Goal: Task Accomplishment & Management: Complete application form

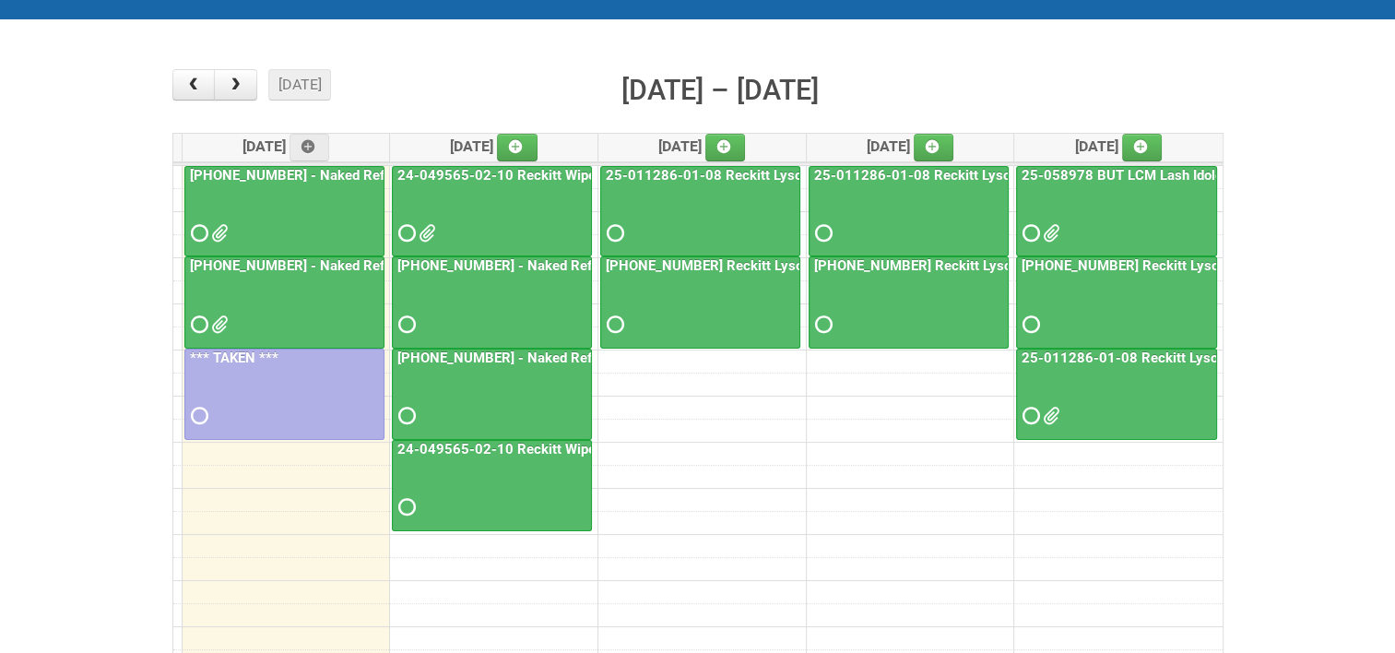
scroll to position [184, 0]
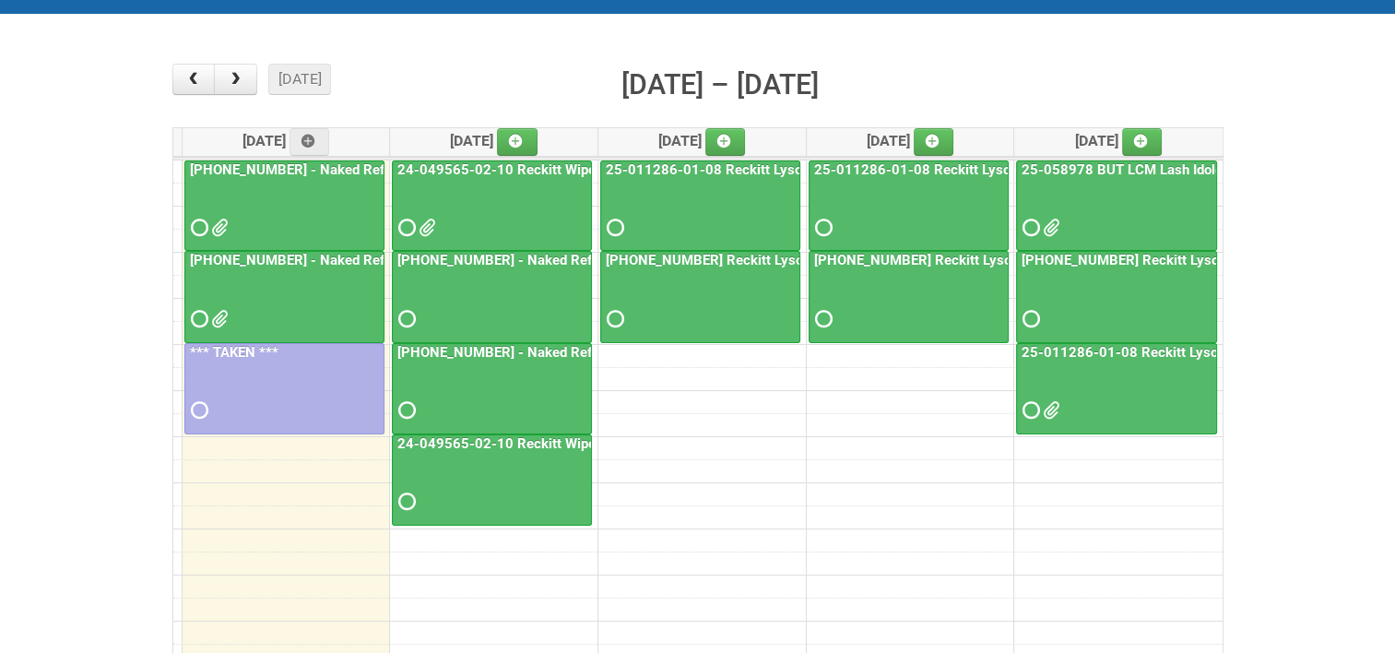
click at [306, 258] on link "[PHONE_NUMBER] - Naked Reformulation Mailing 1 PHOTOS" at bounding box center [379, 260] width 386 height 17
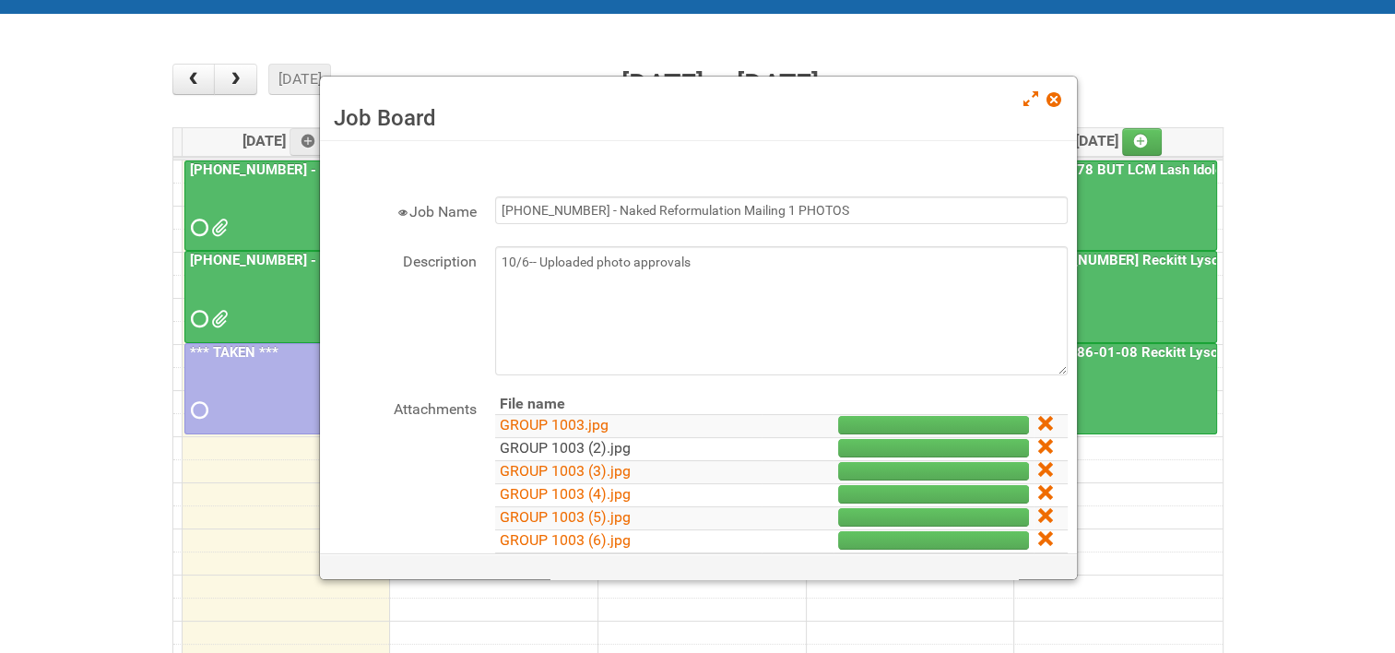
click at [561, 446] on link "GROUP 1003 (2).jpg" at bounding box center [565, 448] width 131 height 18
click at [1225, 365] on div "× ■ - My Jobs ■ - Other Jobs Add [DATE] month week [DATE] – [DATE] [DATE] [DATE…" at bounding box center [698, 390] width 1060 height 663
click at [1050, 105] on span at bounding box center [1053, 99] width 13 height 13
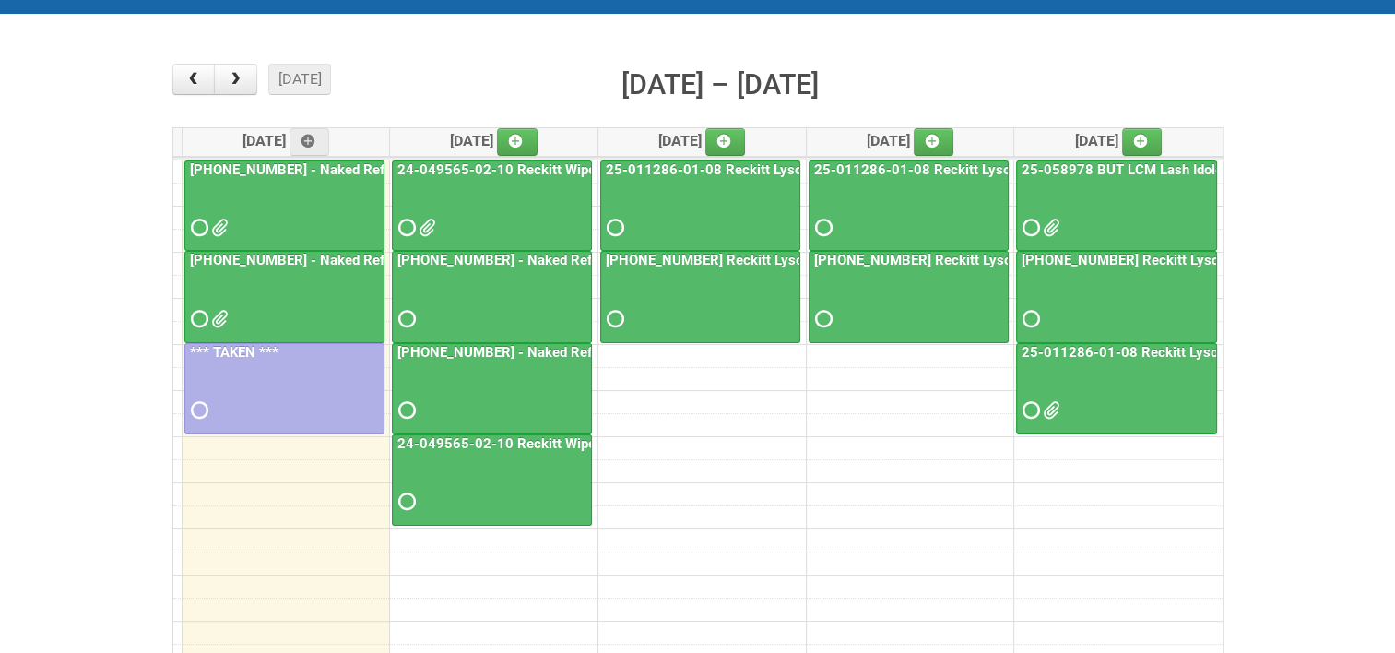
click at [335, 259] on link "[PHONE_NUMBER] - Naked Reformulation Mailing 1 PHOTOS" at bounding box center [379, 260] width 386 height 17
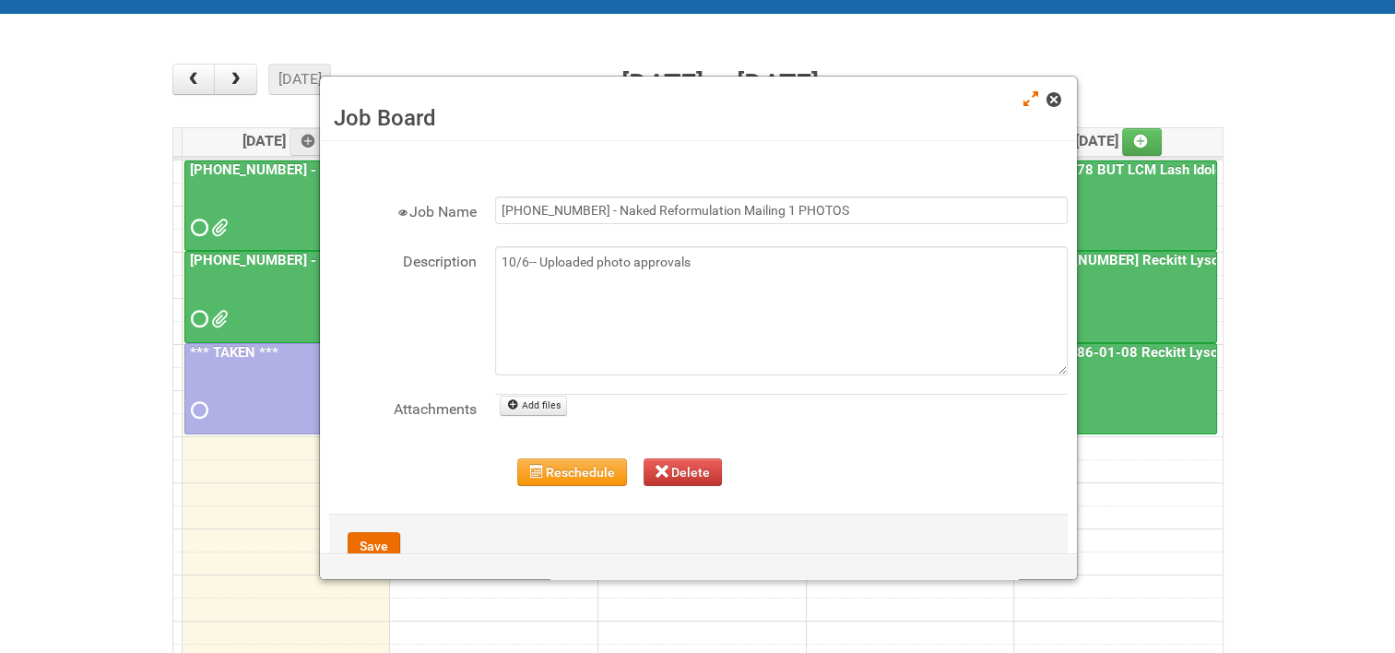
click at [1060, 103] on span at bounding box center [1053, 99] width 13 height 13
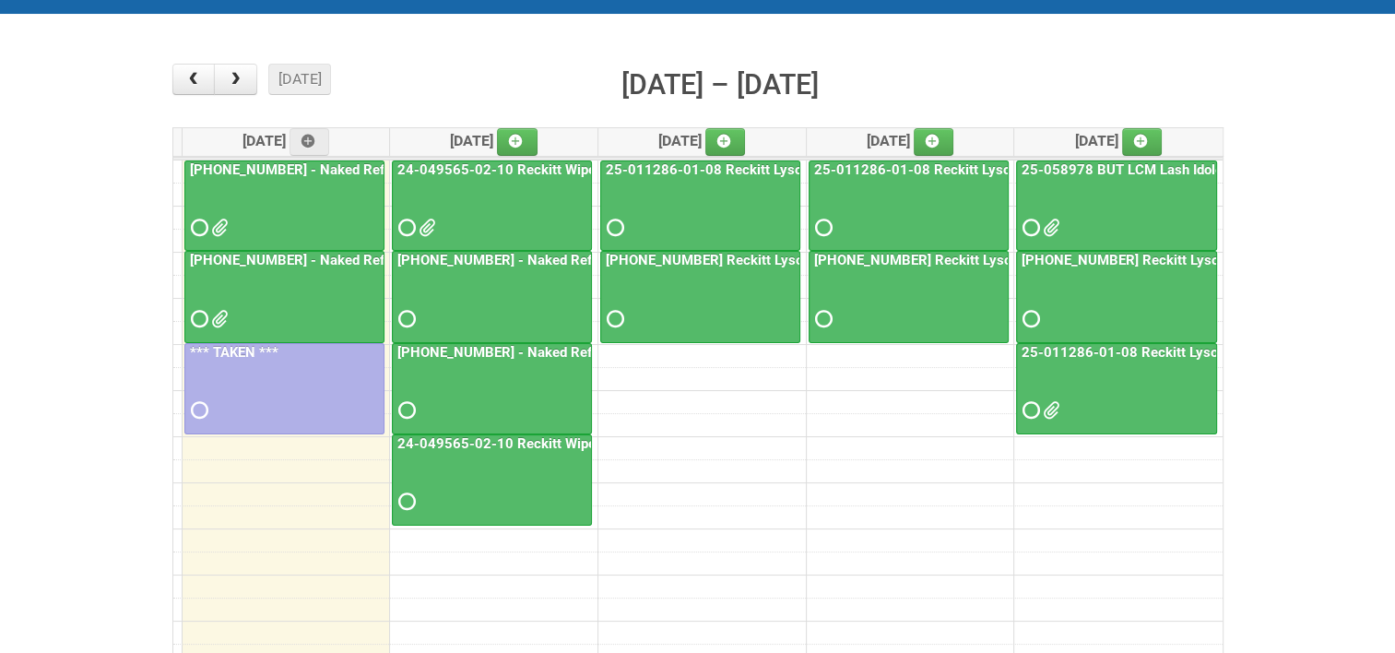
click at [240, 166] on link "[PHONE_NUMBER] - Naked Reformulation Mailing 1" at bounding box center [350, 169] width 329 height 17
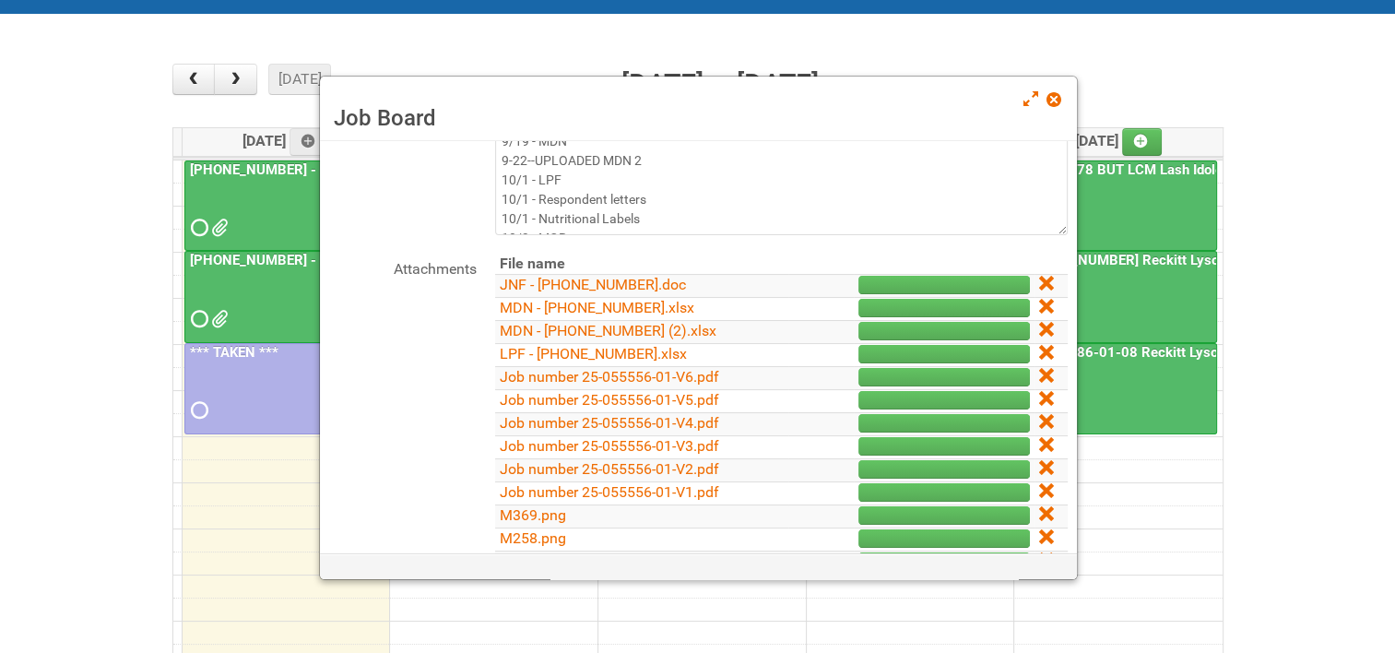
scroll to position [110, 0]
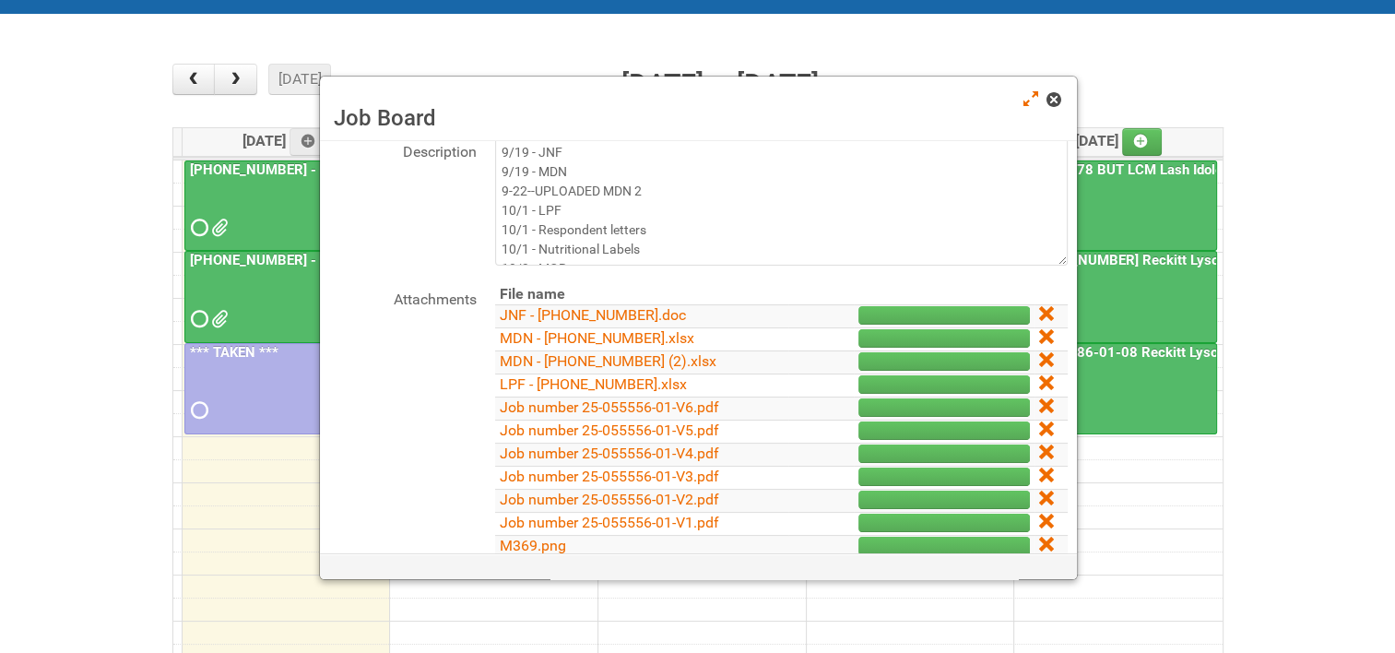
click at [1051, 102] on span at bounding box center [1053, 99] width 13 height 13
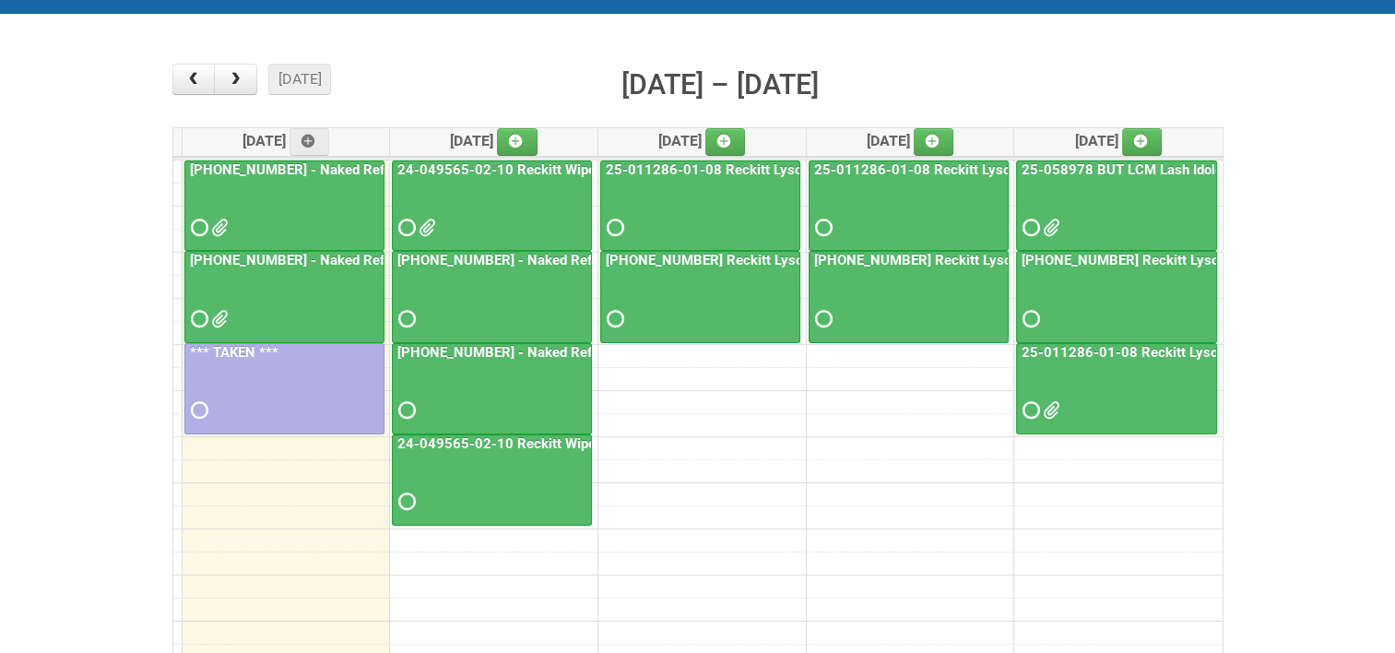
click at [312, 256] on link "[PHONE_NUMBER] - Naked Reformulation Mailing 1 PHOTOS" at bounding box center [379, 260] width 386 height 17
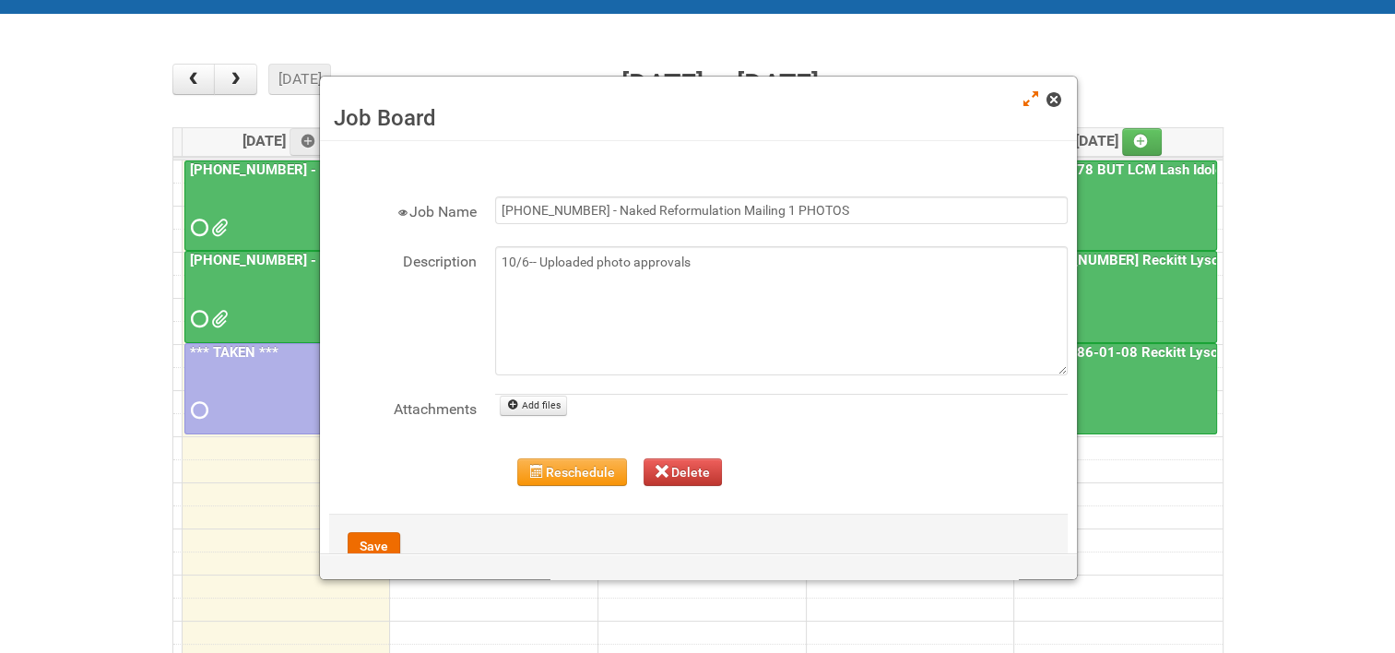
click at [1056, 96] on span at bounding box center [1053, 99] width 13 height 13
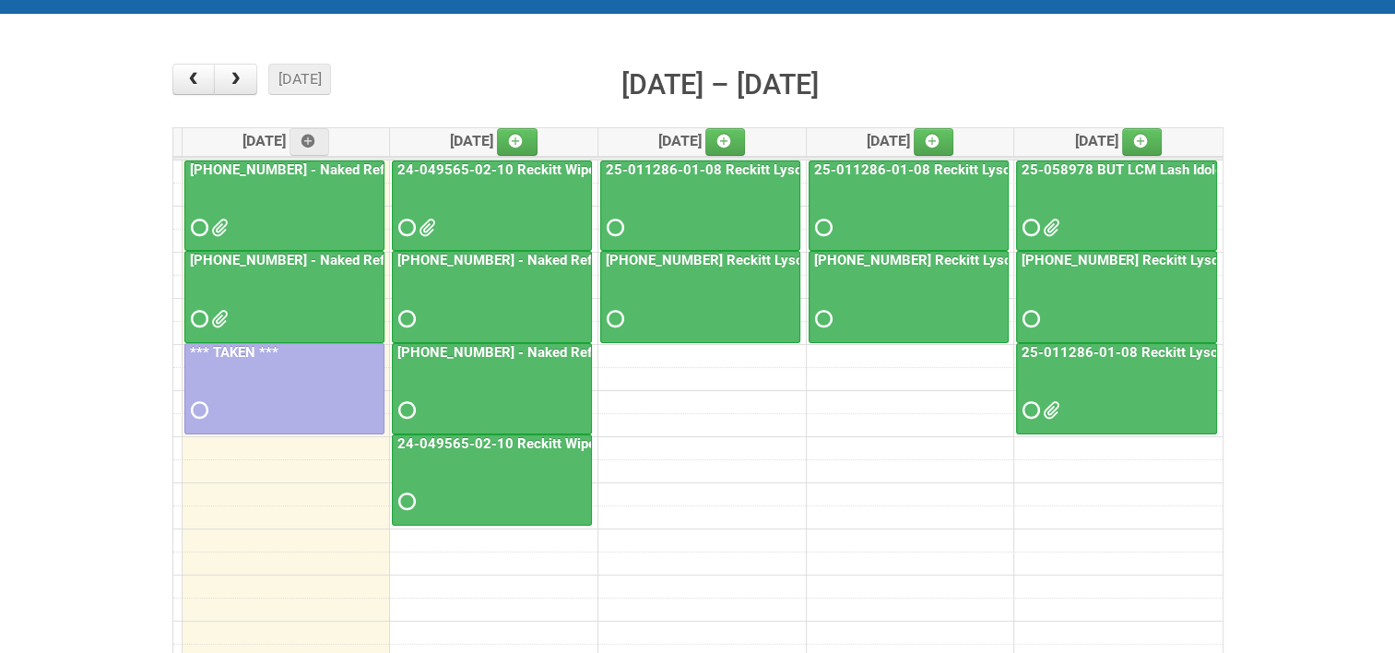
click at [529, 256] on link "[PHONE_NUMBER] - Naked Reformulation - Mailing 2" at bounding box center [563, 260] width 338 height 17
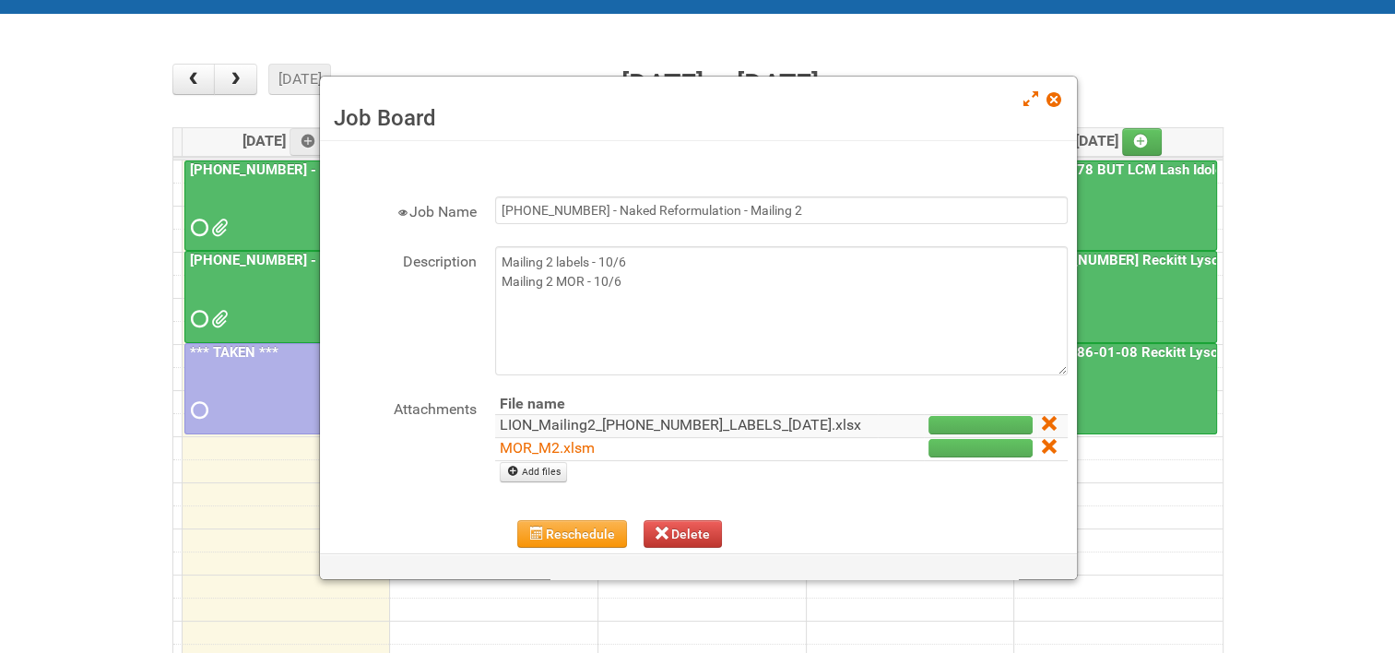
click at [595, 432] on link "LION_Mailing2_[PHONE_NUMBER]_LABELS_[DATE].xlsx" at bounding box center [680, 425] width 361 height 18
click at [1059, 99] on span at bounding box center [1053, 99] width 13 height 13
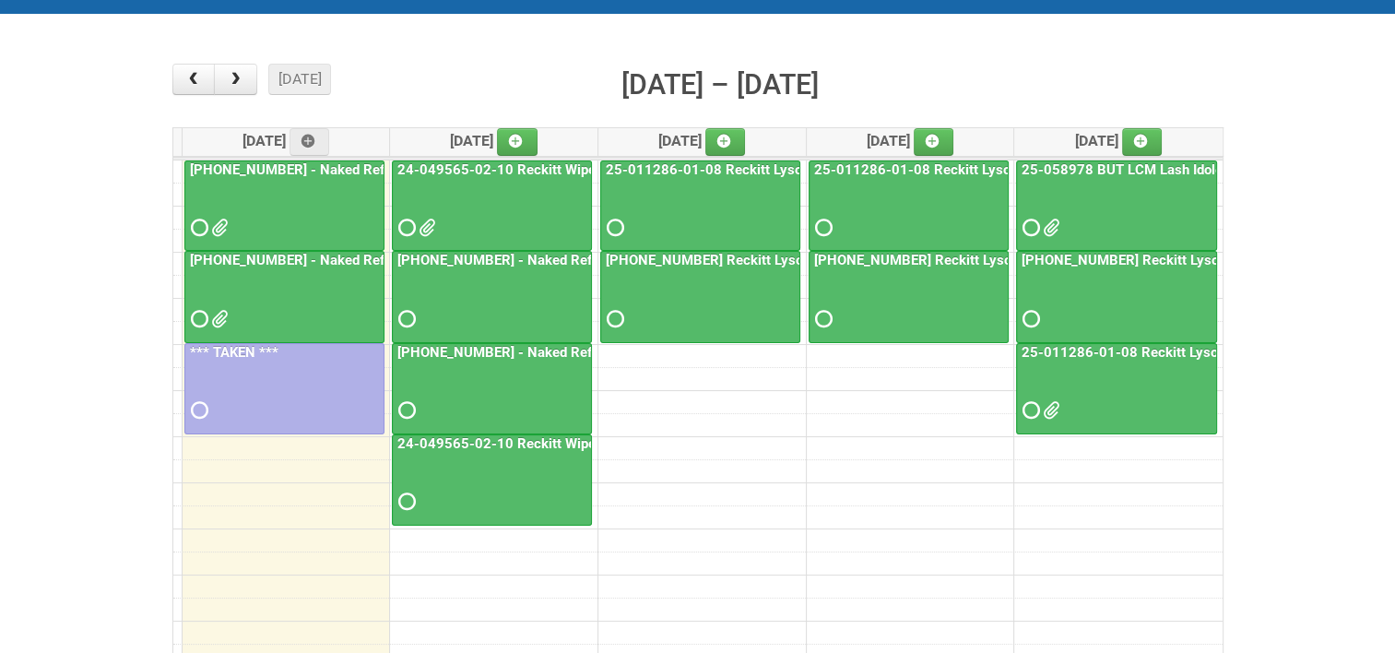
click at [533, 162] on link "24-049565-02-10 Reckitt Wipes HUT Stages 1-3" at bounding box center [552, 169] width 317 height 17
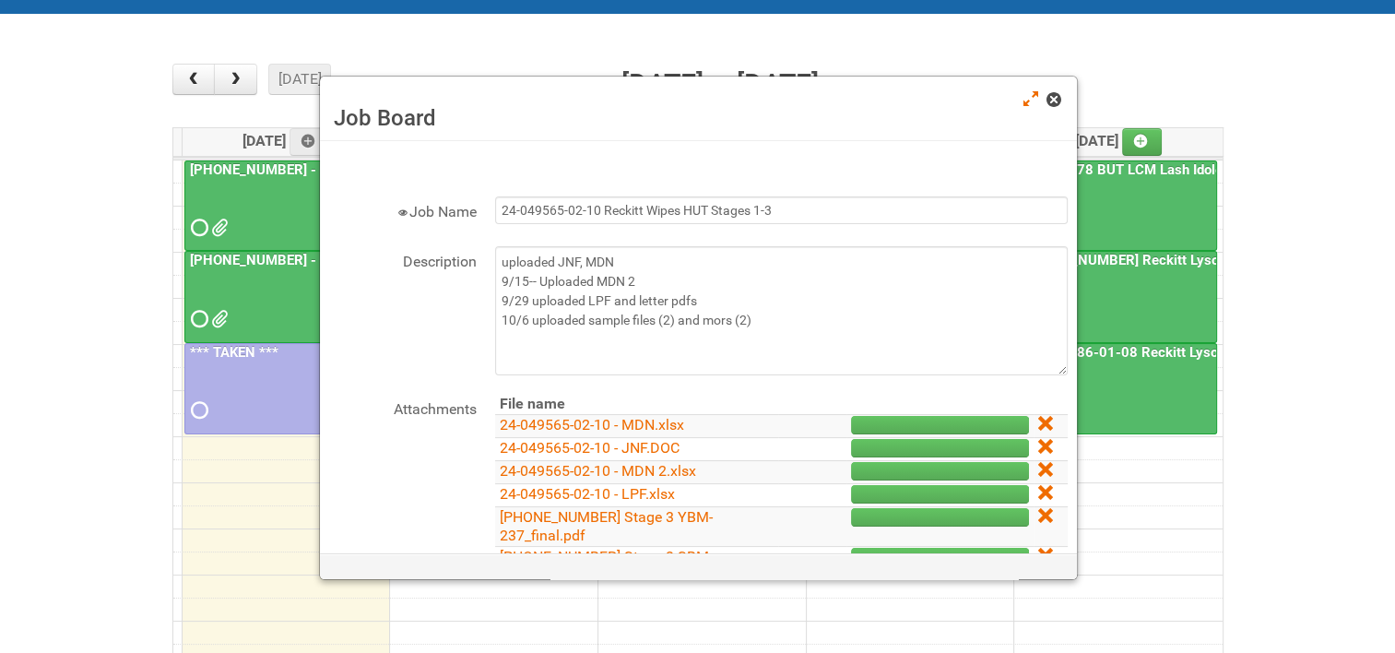
click at [1058, 100] on span at bounding box center [1053, 99] width 13 height 13
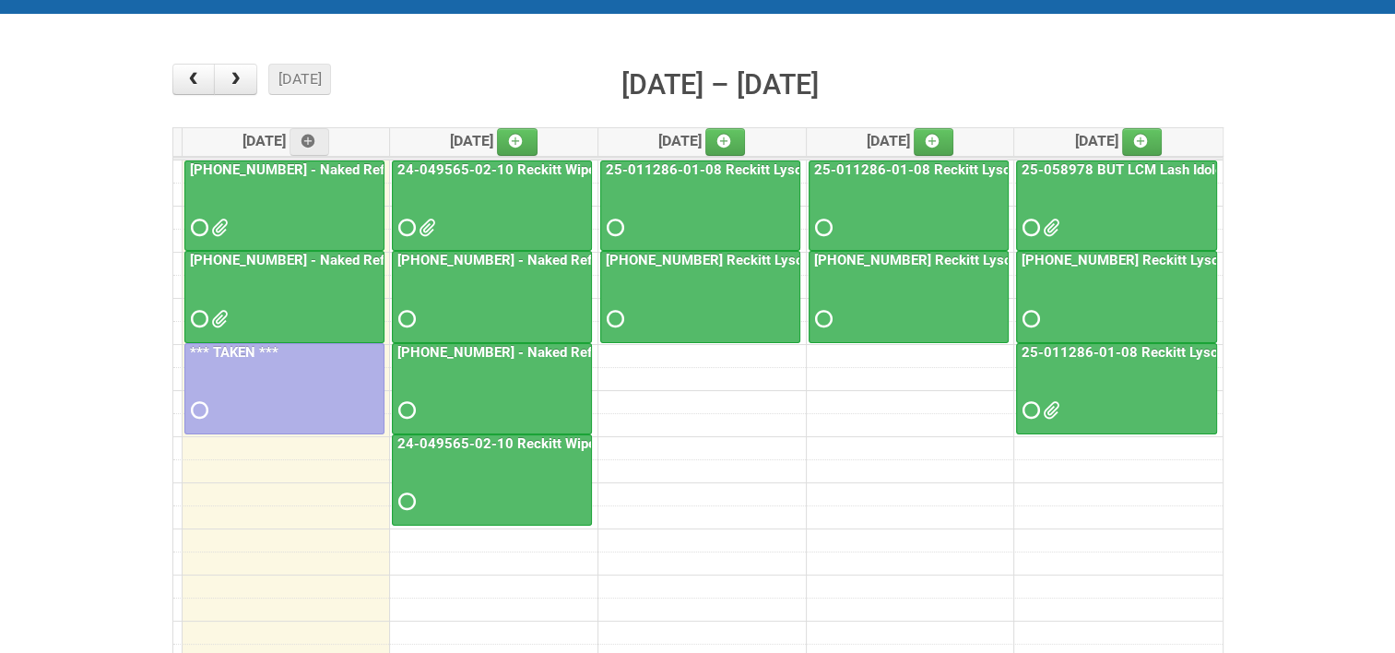
click at [480, 438] on link "24-049565-02-10 Reckitt Wipes HUT Stages 1-3 - slot for photos" at bounding box center [603, 443] width 419 height 17
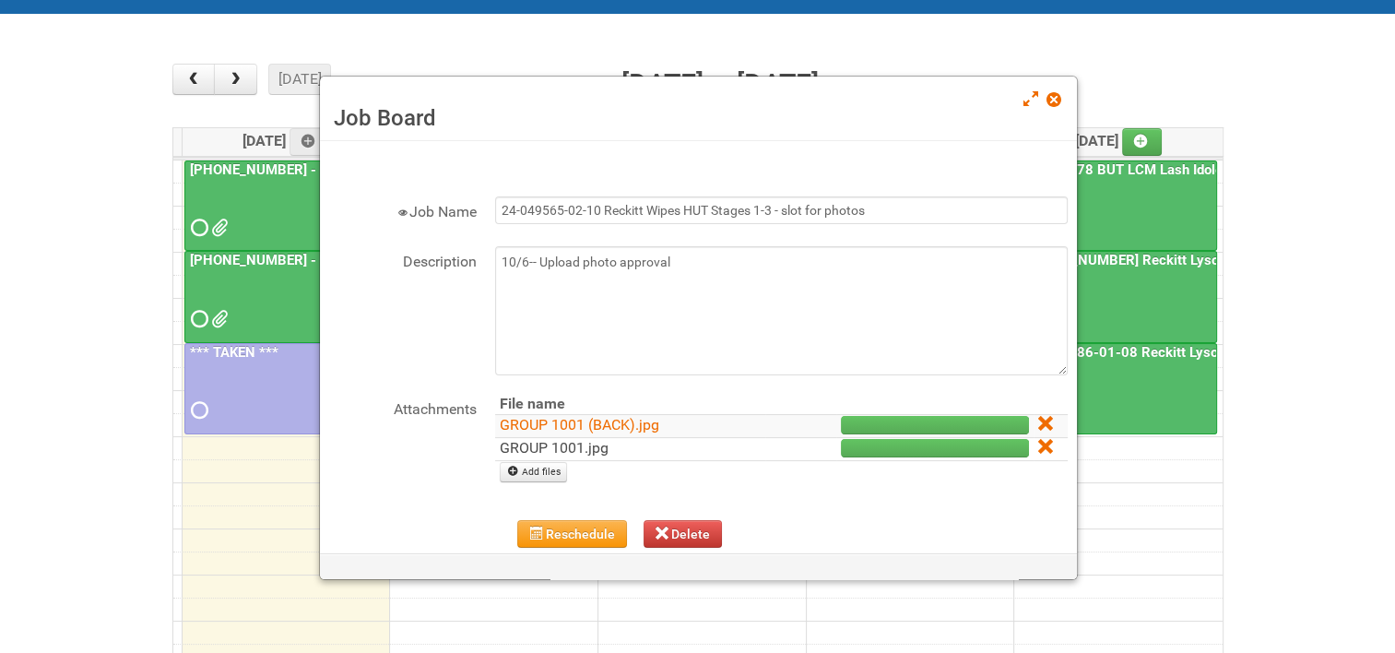
click at [589, 450] on link "GROUP 1001.jpg" at bounding box center [554, 448] width 109 height 18
click at [572, 421] on link "GROUP 1001 (BACK).jpg" at bounding box center [580, 425] width 160 height 18
click at [1060, 93] on span at bounding box center [1053, 99] width 13 height 13
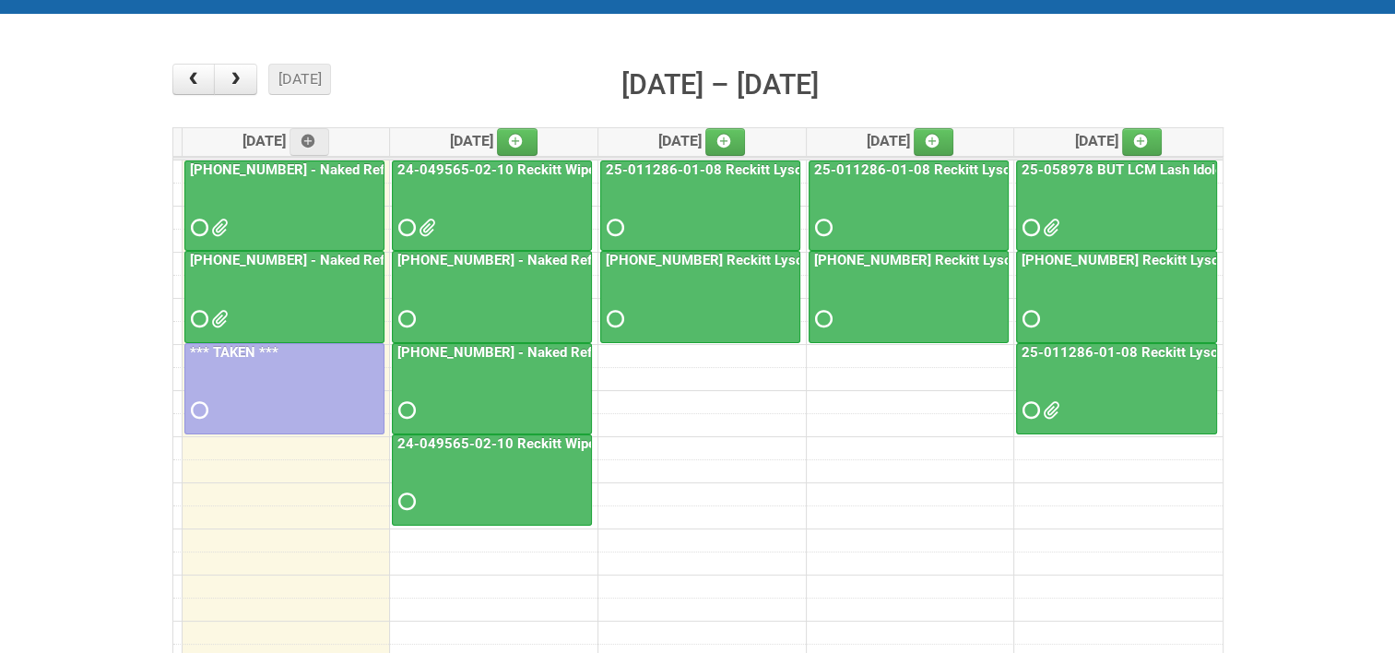
click at [515, 172] on link "24-049565-02-10 Reckitt Wipes HUT Stages 1-3" at bounding box center [552, 169] width 317 height 17
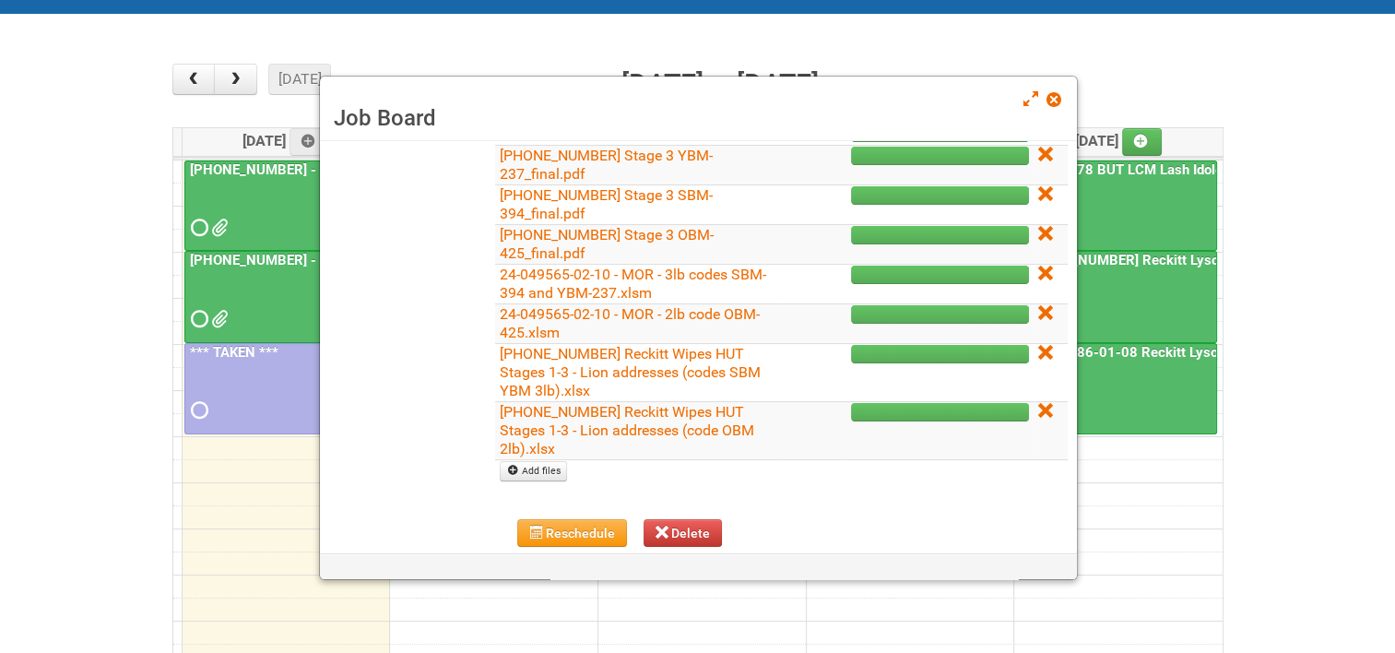
scroll to position [369, 0]
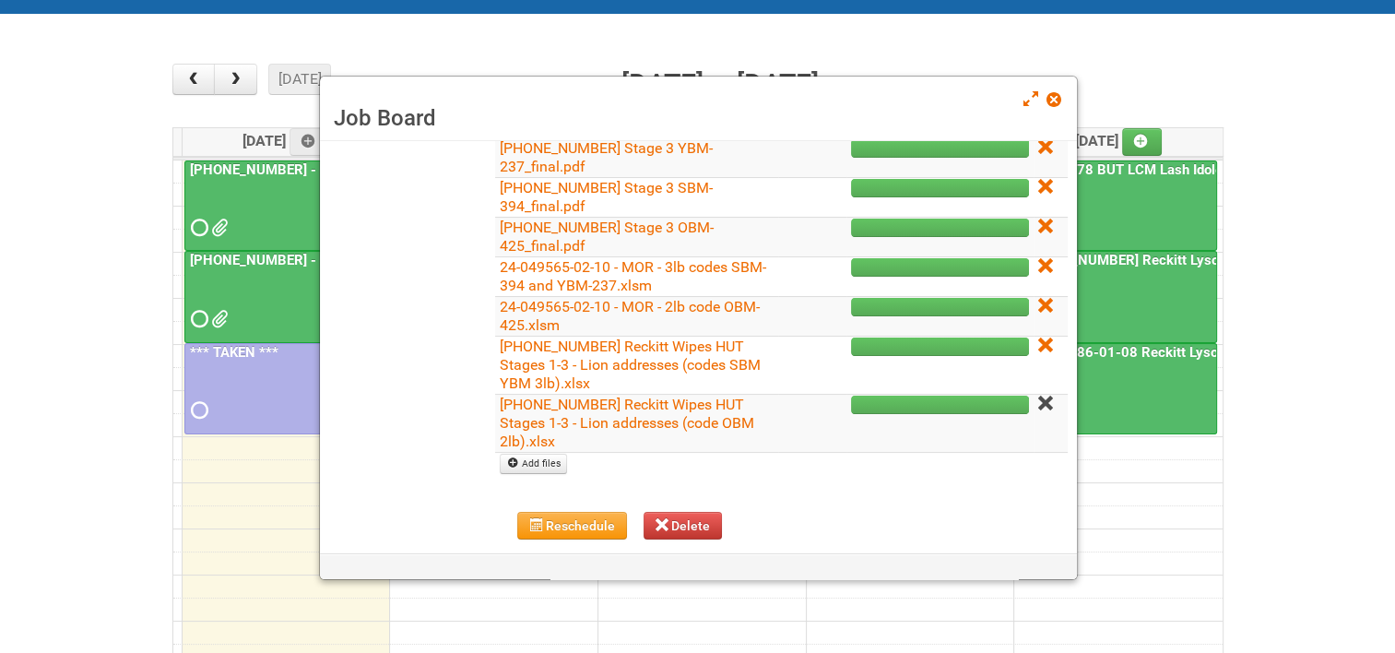
click at [1038, 398] on icon at bounding box center [1044, 403] width 13 height 13
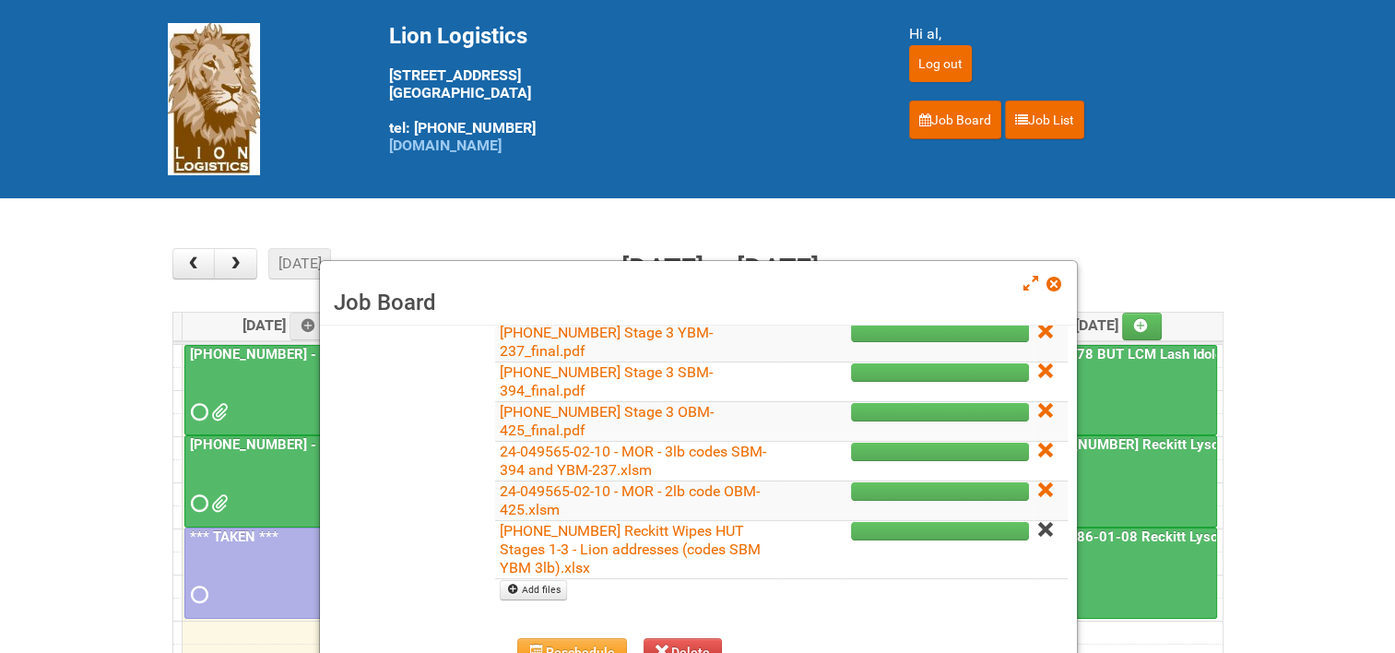
click at [1038, 527] on icon at bounding box center [1044, 529] width 13 height 13
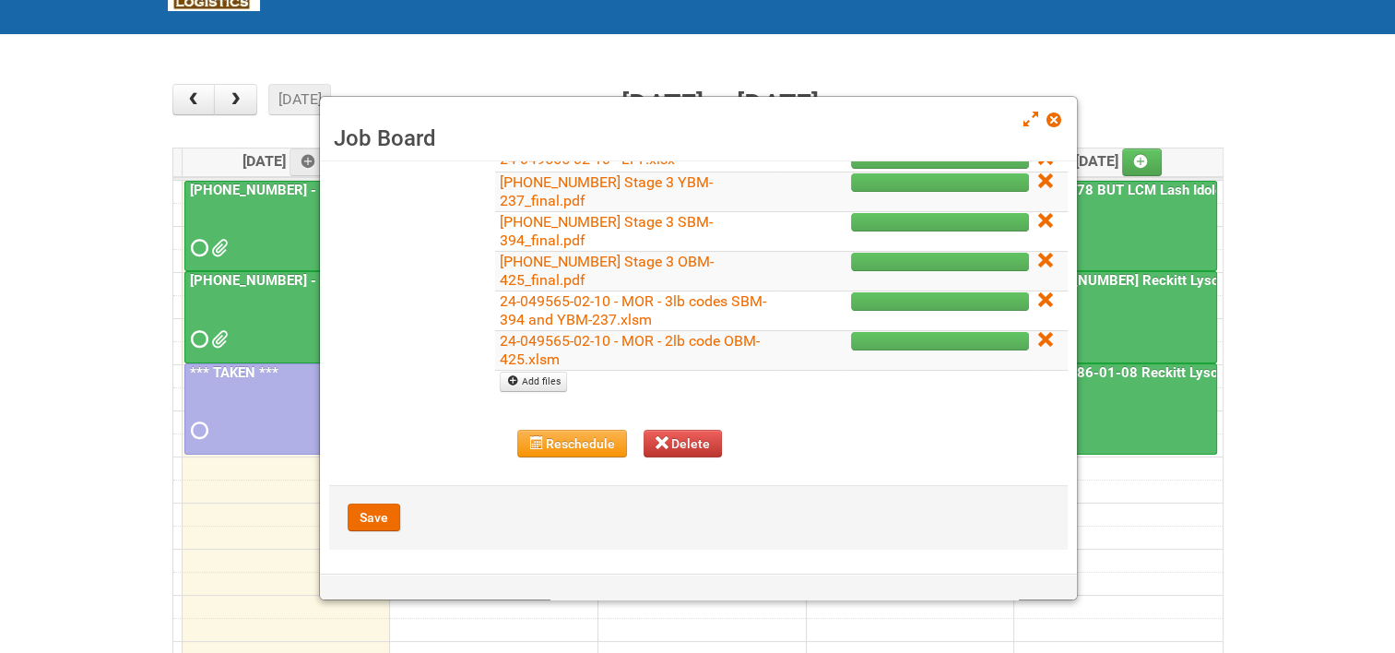
scroll to position [184, 0]
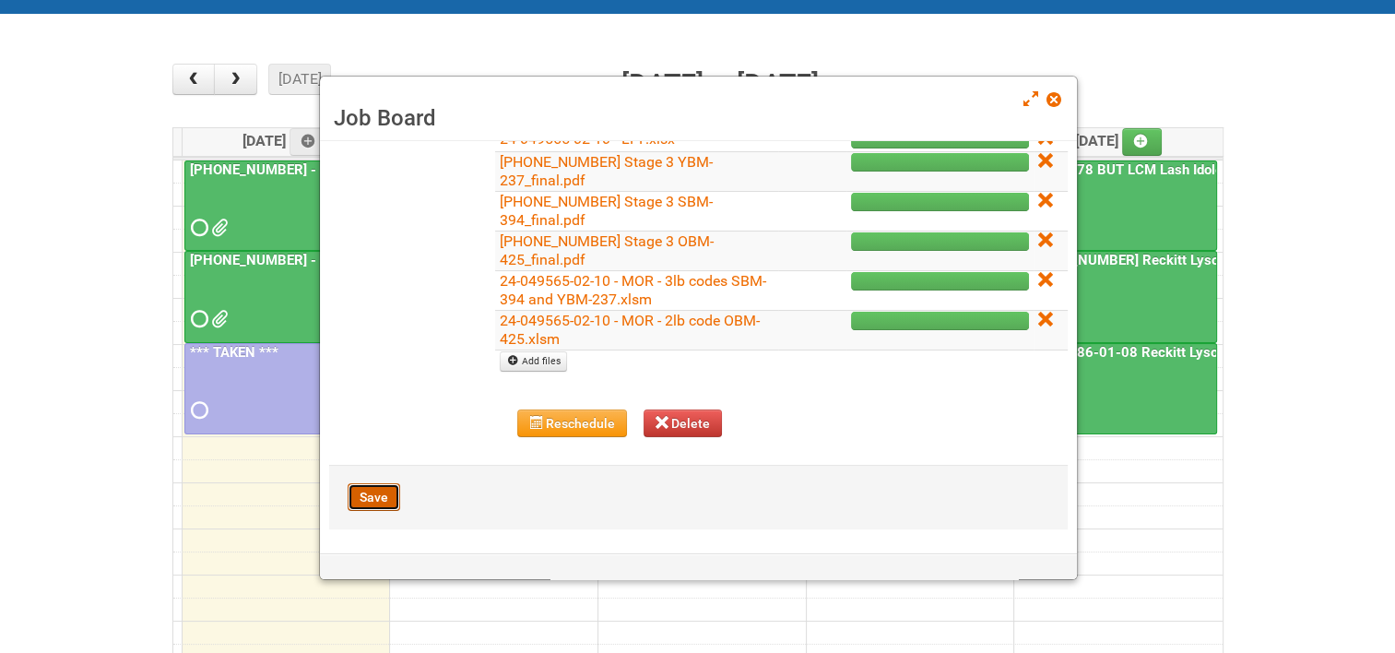
click at [388, 489] on button "Save" at bounding box center [374, 497] width 53 height 28
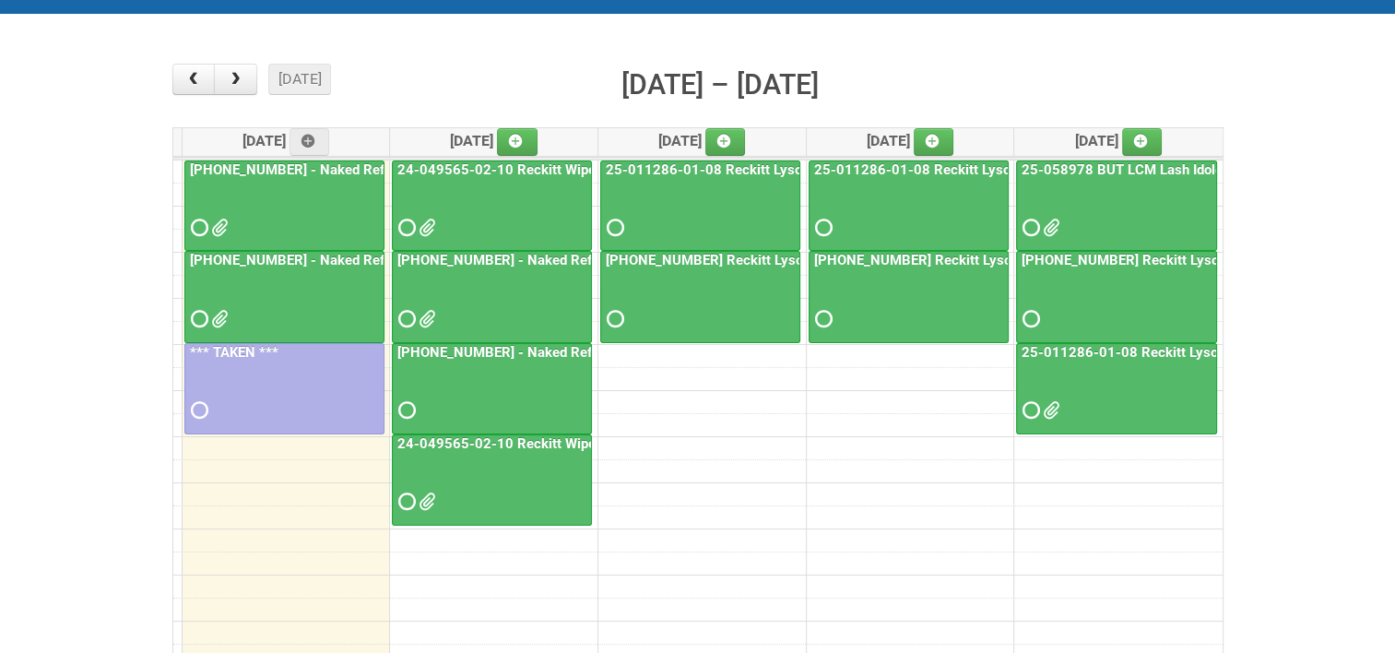
click at [509, 162] on link "24-049565-02-10 Reckitt Wipes HUT Stages 1-3" at bounding box center [552, 169] width 317 height 17
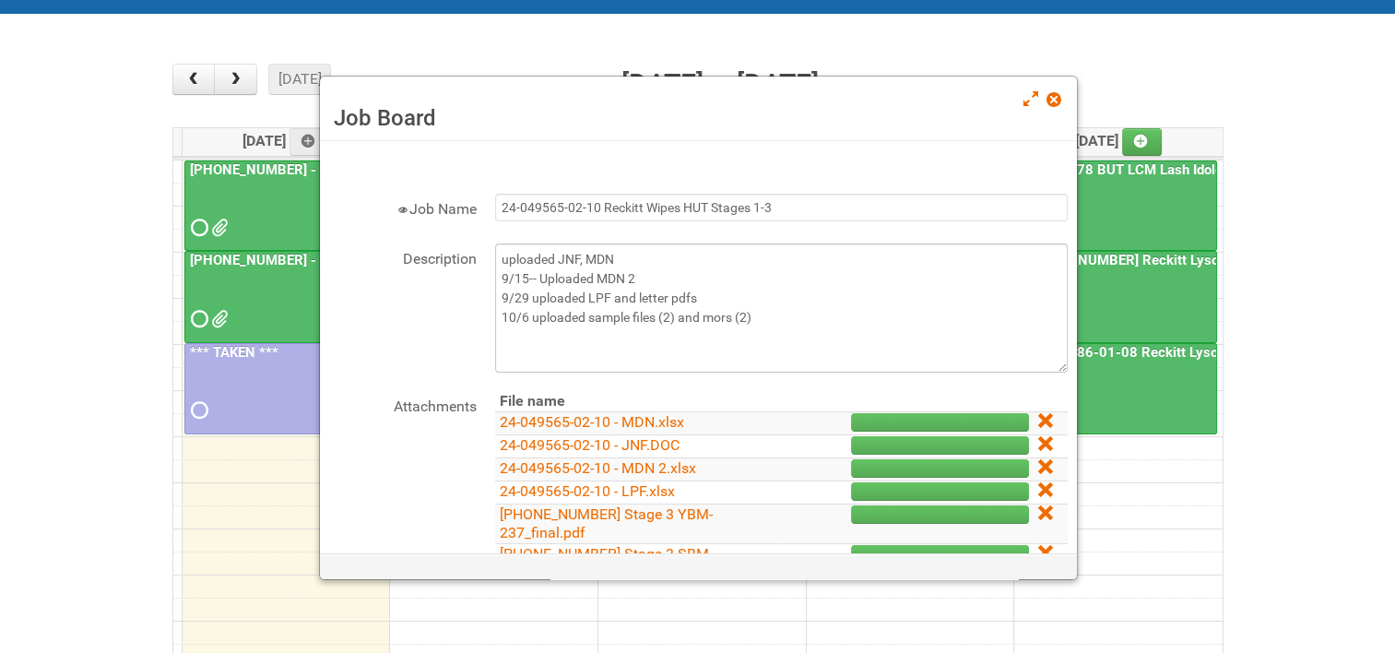
scroll to position [0, 0]
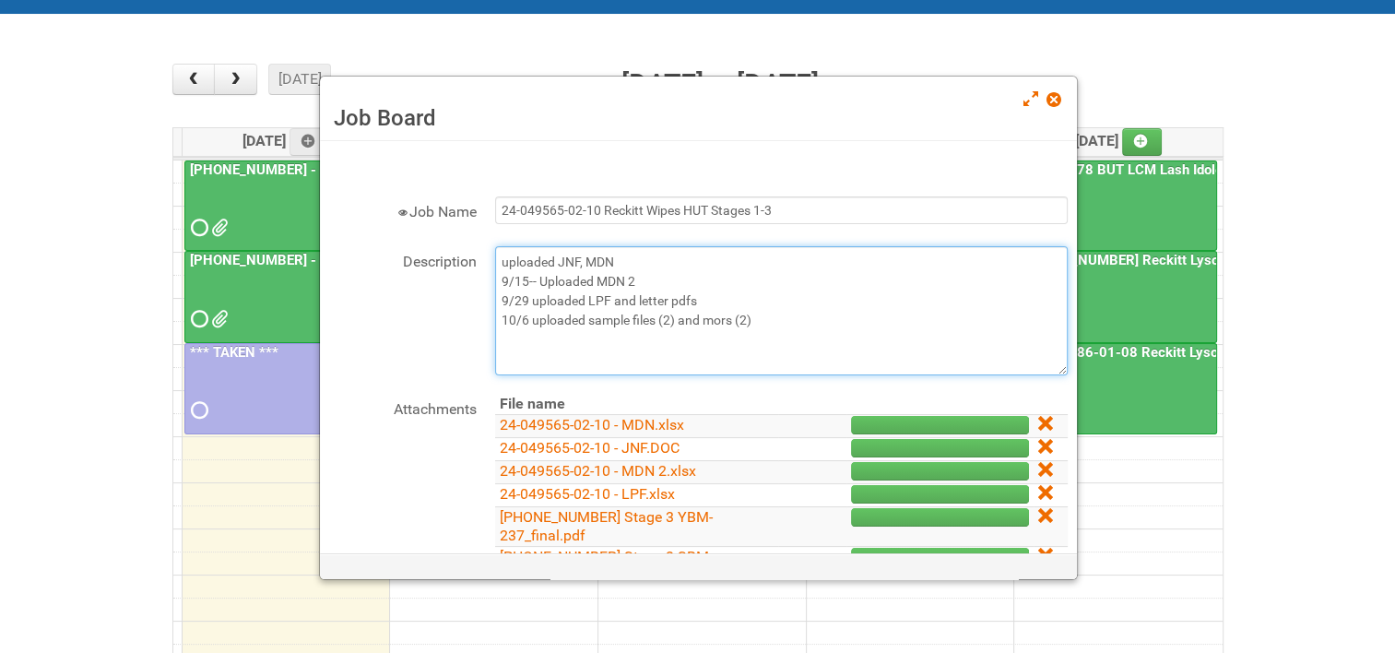
click at [758, 318] on textarea "uploaded JNF, MDN 9/15-- Uploaded MDN 2 9/29 uploaded LPF and letter pdfs 10/6 …" at bounding box center [781, 310] width 573 height 129
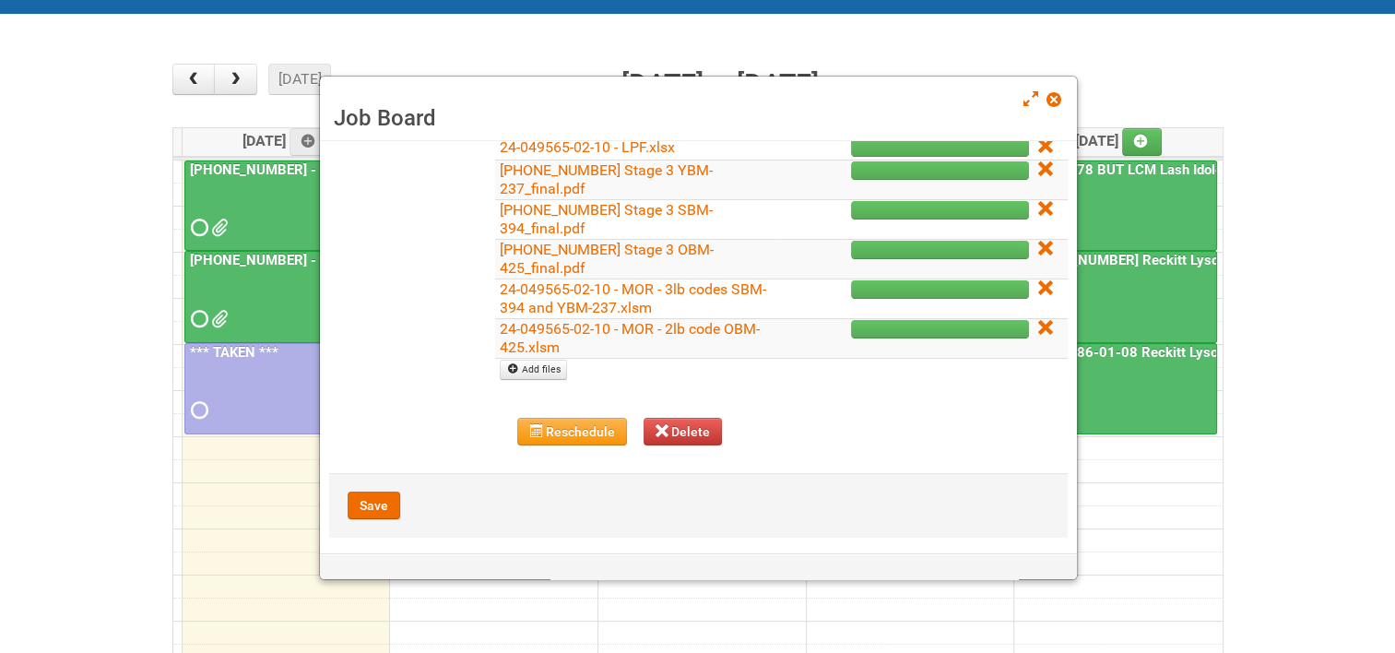
scroll to position [355, 0]
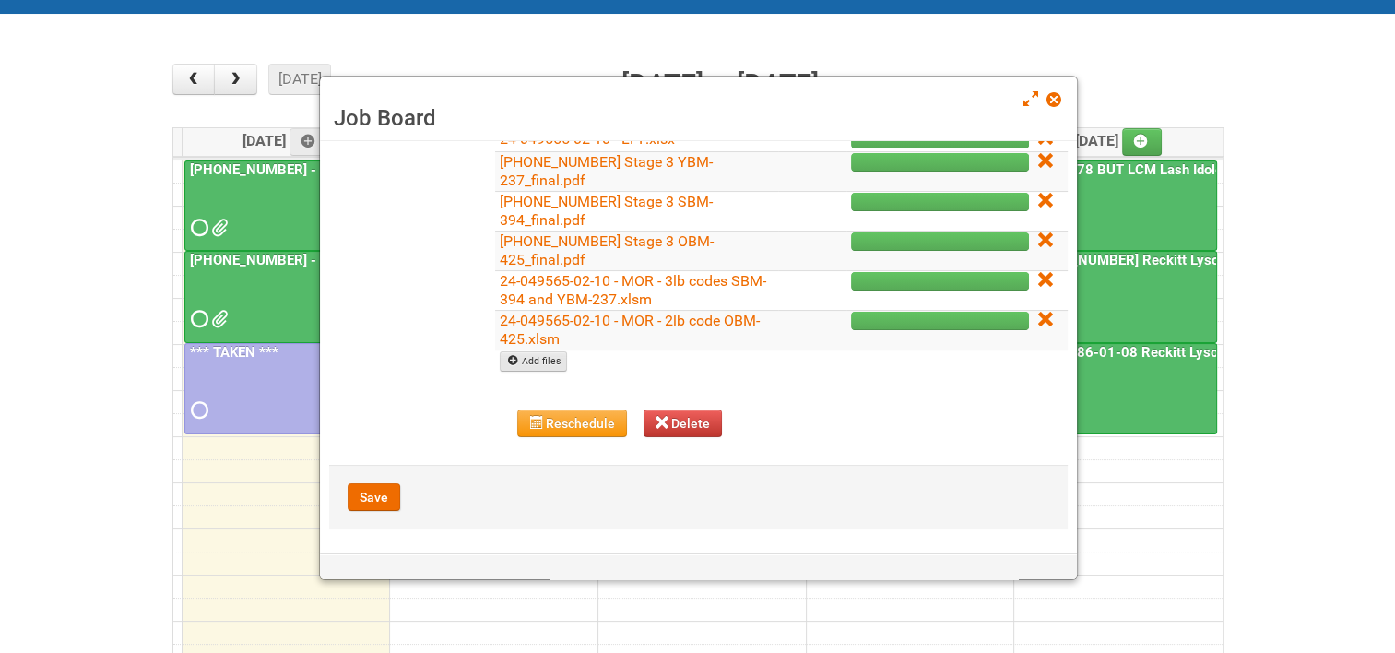
type textarea "uploaded JNF, MDN 9/15-- Uploaded MDN 2 9/29 uploaded LPF and letter pdfs 10/6 …"
click at [543, 362] on link "Add files" at bounding box center [533, 361] width 67 height 20
type input "C:\fakepath\[PHONE_NUMBER] Reckitt Wipes HUT Stages 1-3 - Lion addresses (obm) …"
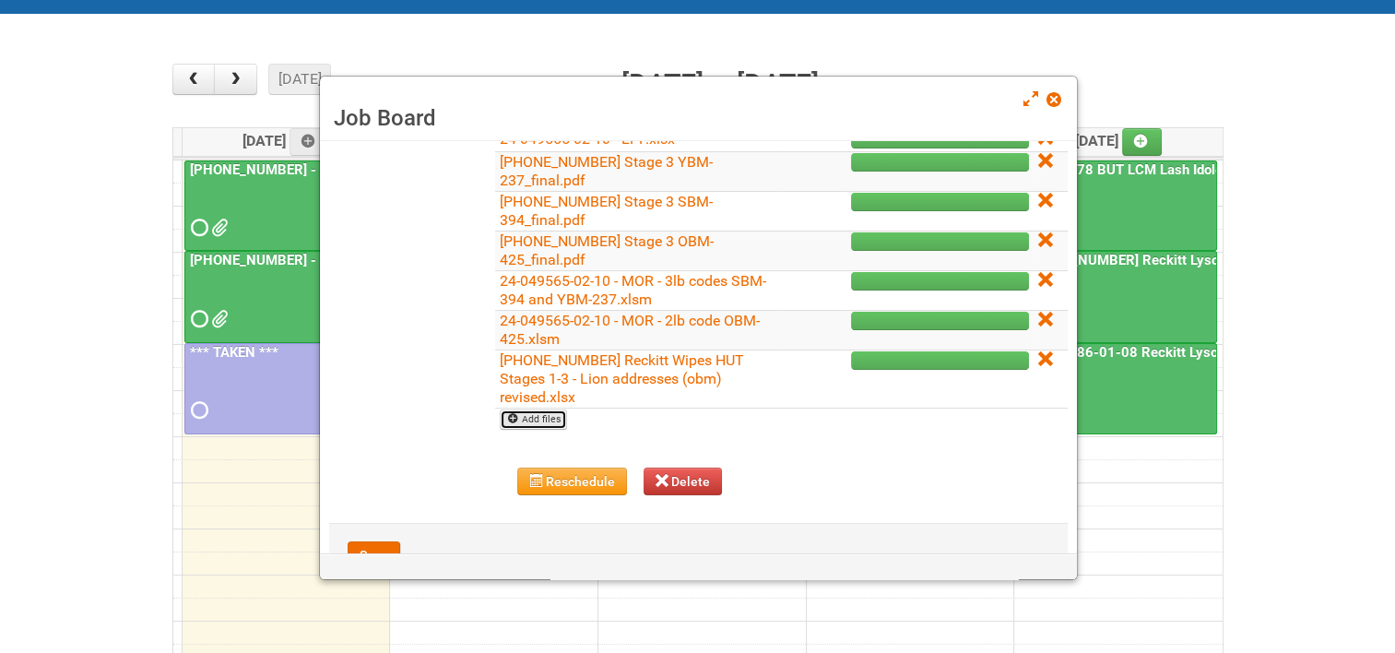
click at [529, 420] on link "Add files" at bounding box center [533, 419] width 67 height 20
type input "C:\fakepath\[PHONE_NUMBER] Reckitt Wipes HUT Stages 1-3 - Lion addresses (sbm y…"
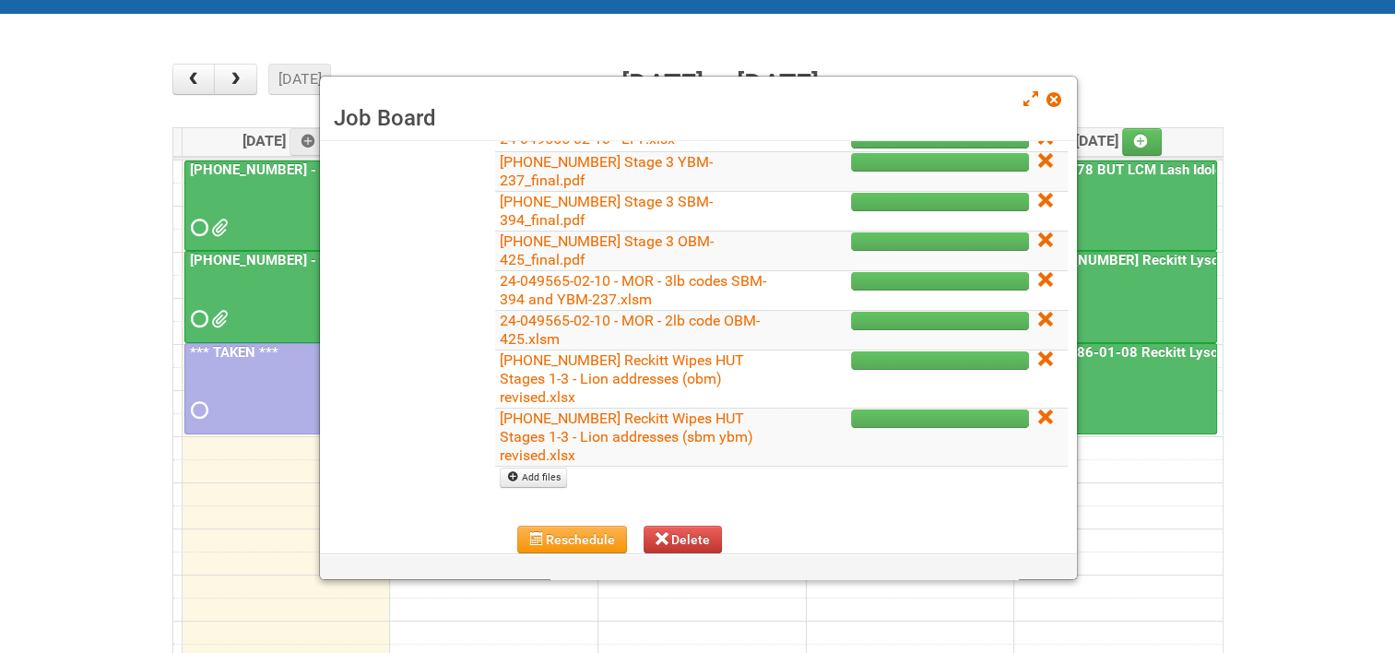
drag, startPoint x: 1025, startPoint y: 410, endPoint x: 784, endPoint y: 55, distance: 429.4
click at [1038, 410] on icon at bounding box center [1044, 416] width 13 height 13
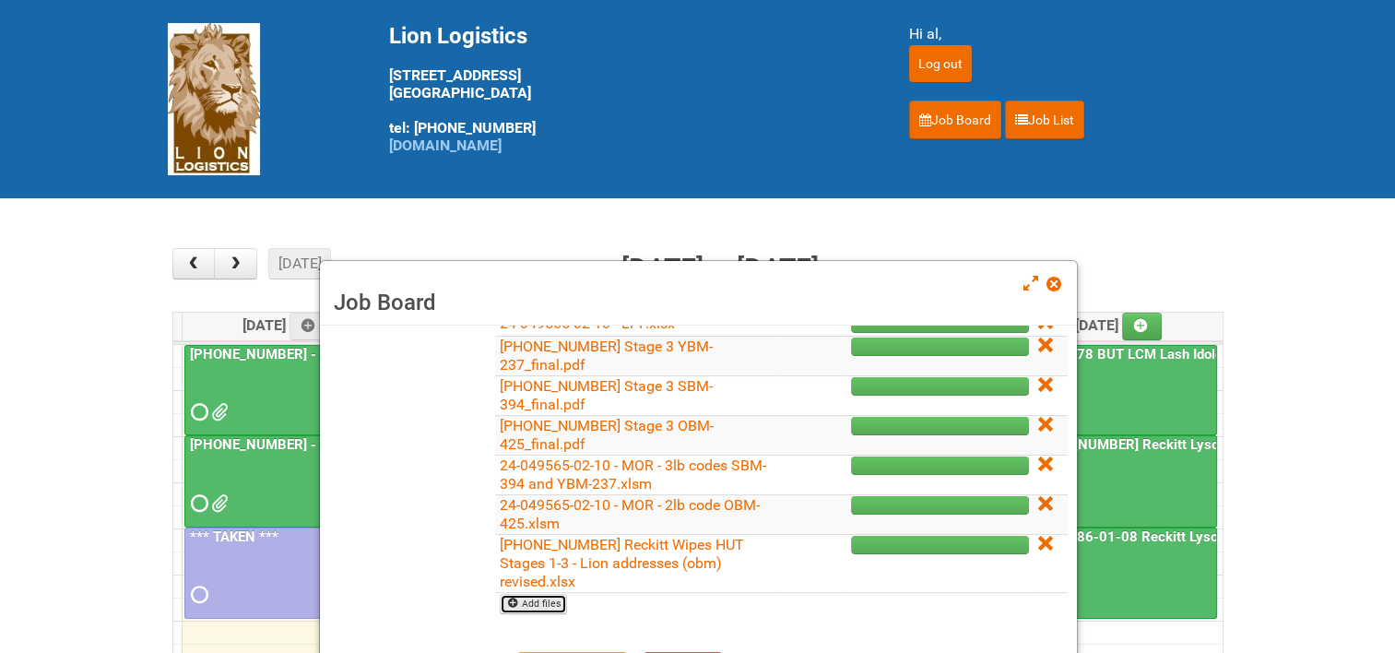
click at [546, 595] on link "Add files" at bounding box center [533, 604] width 67 height 20
type input "C:\fakepath\[PHONE_NUMBER] Reckitt Wipes HUT Stages 1-3 - Lion addresses (sbm y…"
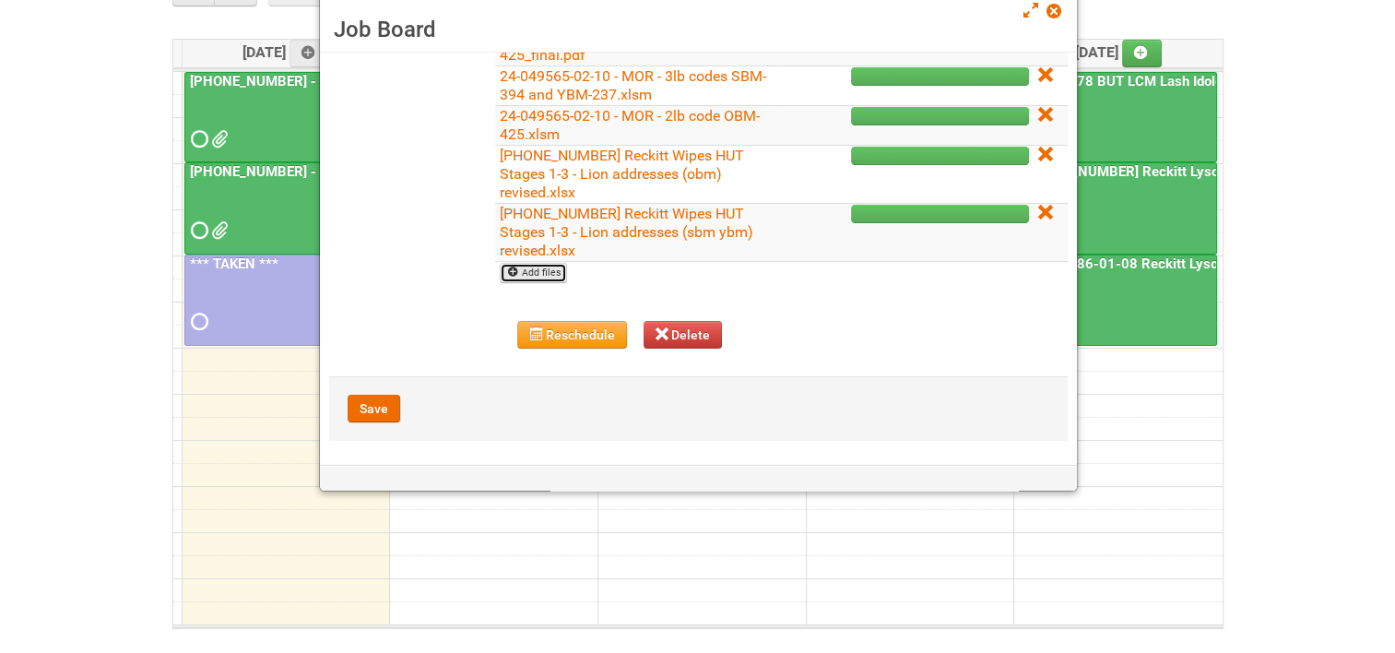
scroll to position [277, 0]
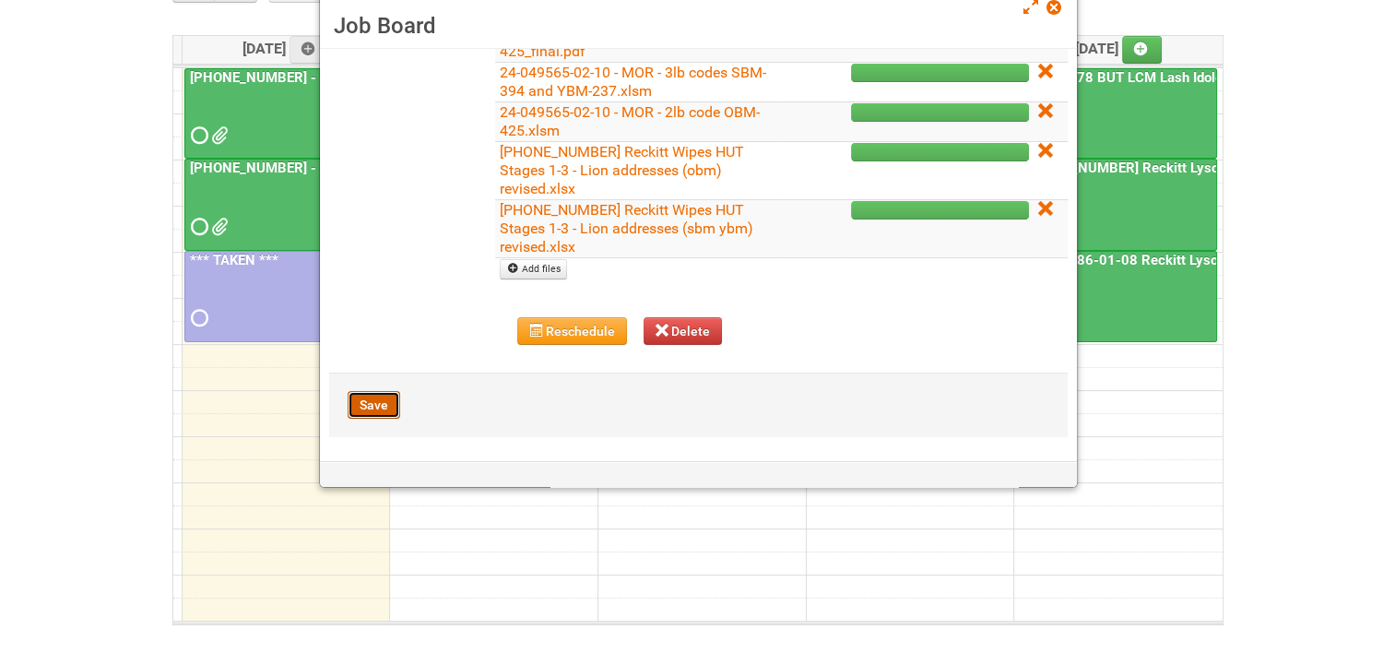
click at [374, 398] on button "Save" at bounding box center [374, 405] width 53 height 28
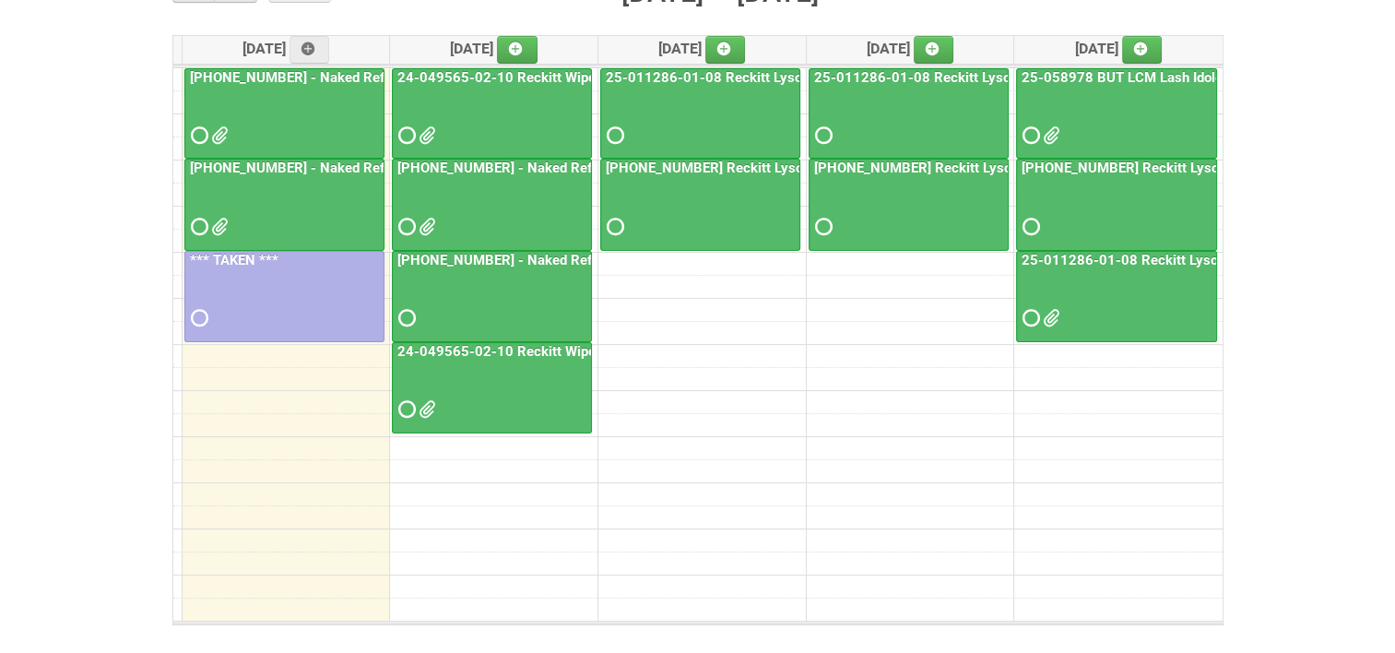
click at [491, 350] on link "24-049565-02-10 Reckitt Wipes HUT Stages 1-3 - slot for photos" at bounding box center [603, 351] width 419 height 17
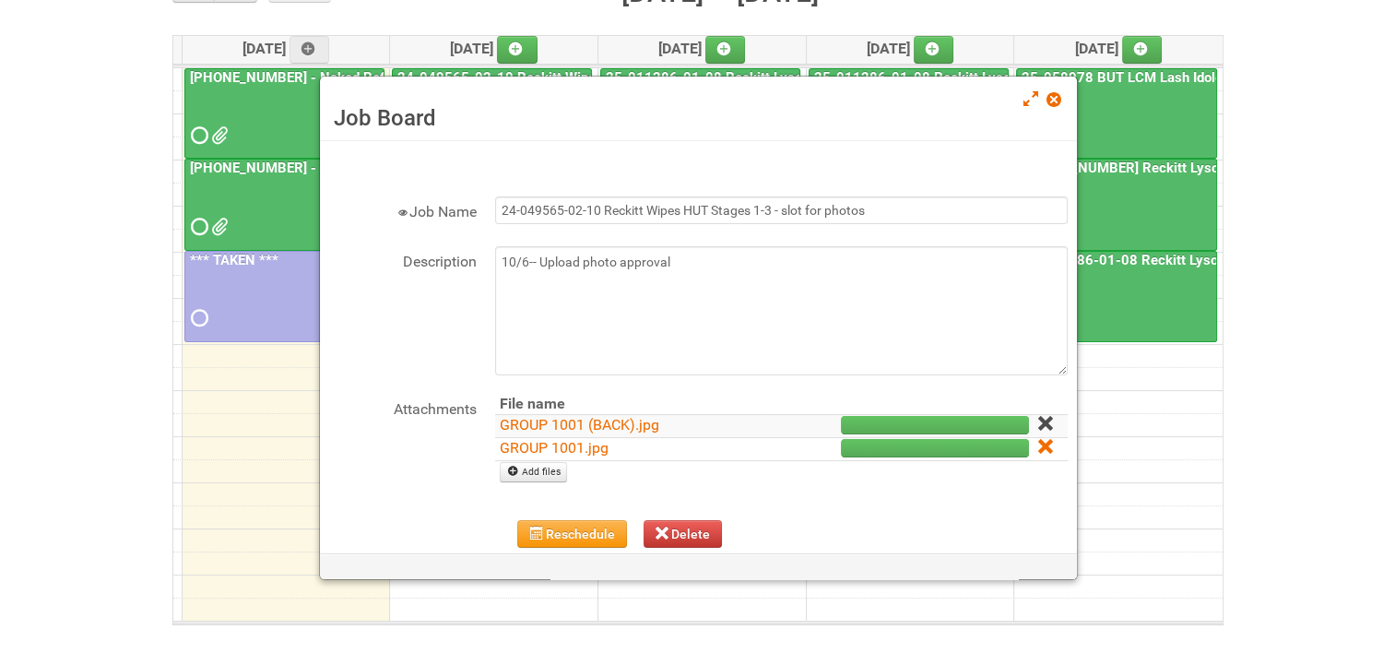
click at [1038, 423] on icon at bounding box center [1044, 423] width 13 height 13
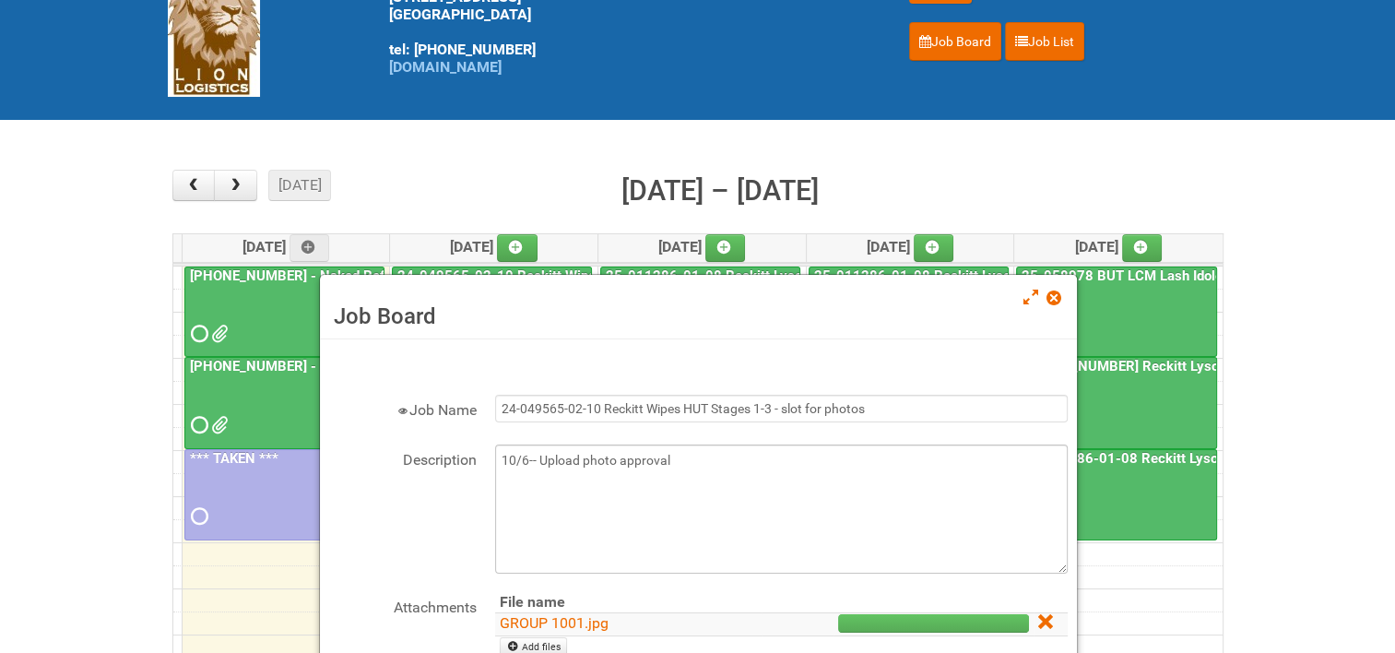
scroll to position [184, 0]
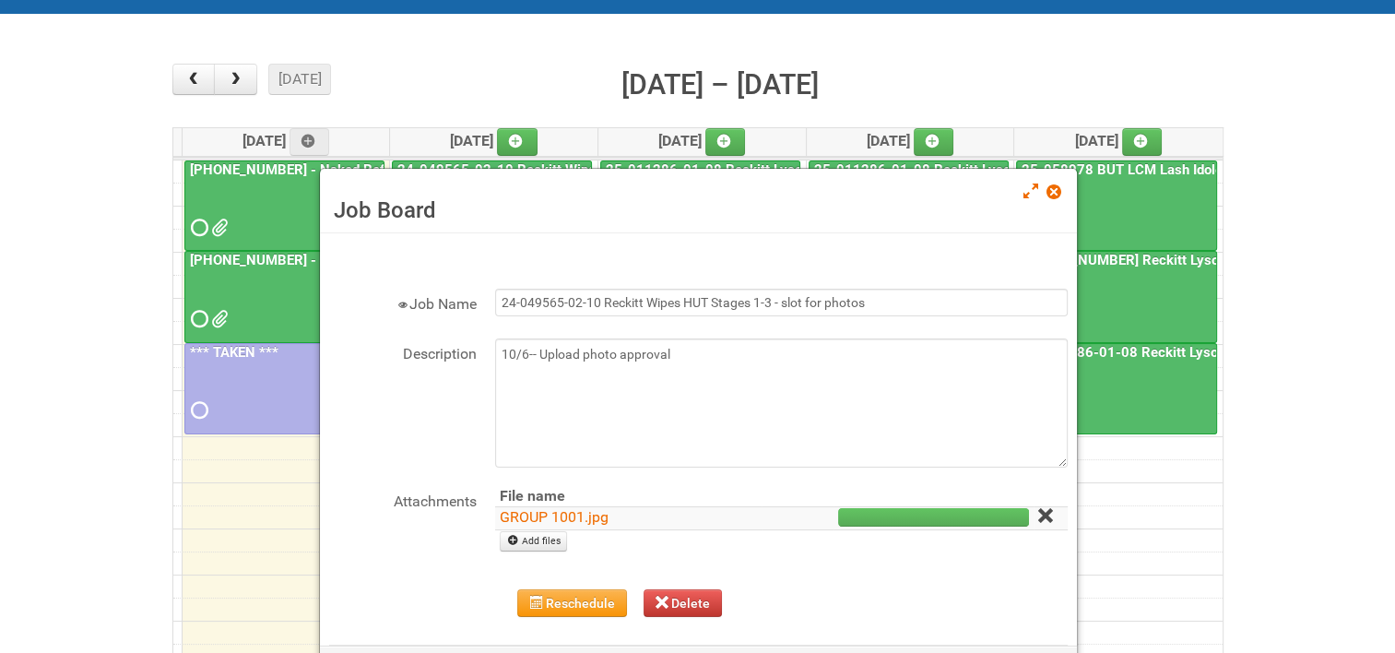
click at [1038, 512] on icon at bounding box center [1044, 515] width 13 height 13
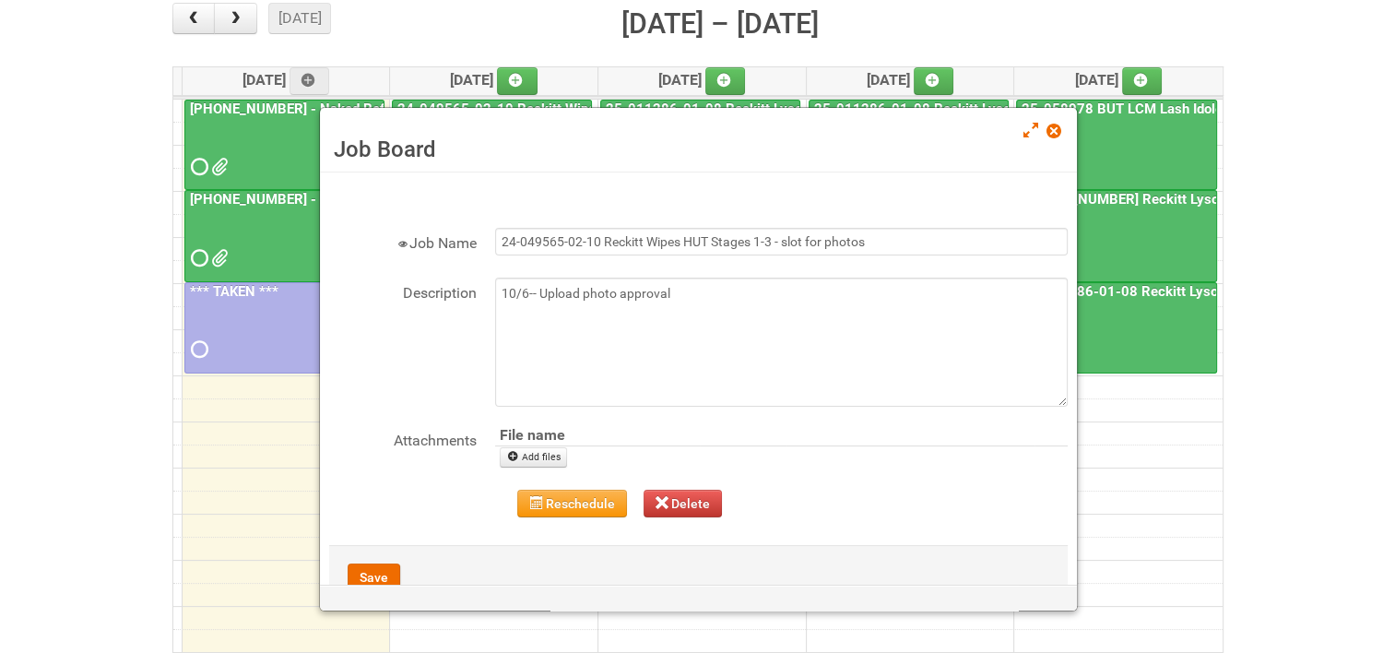
scroll to position [277, 0]
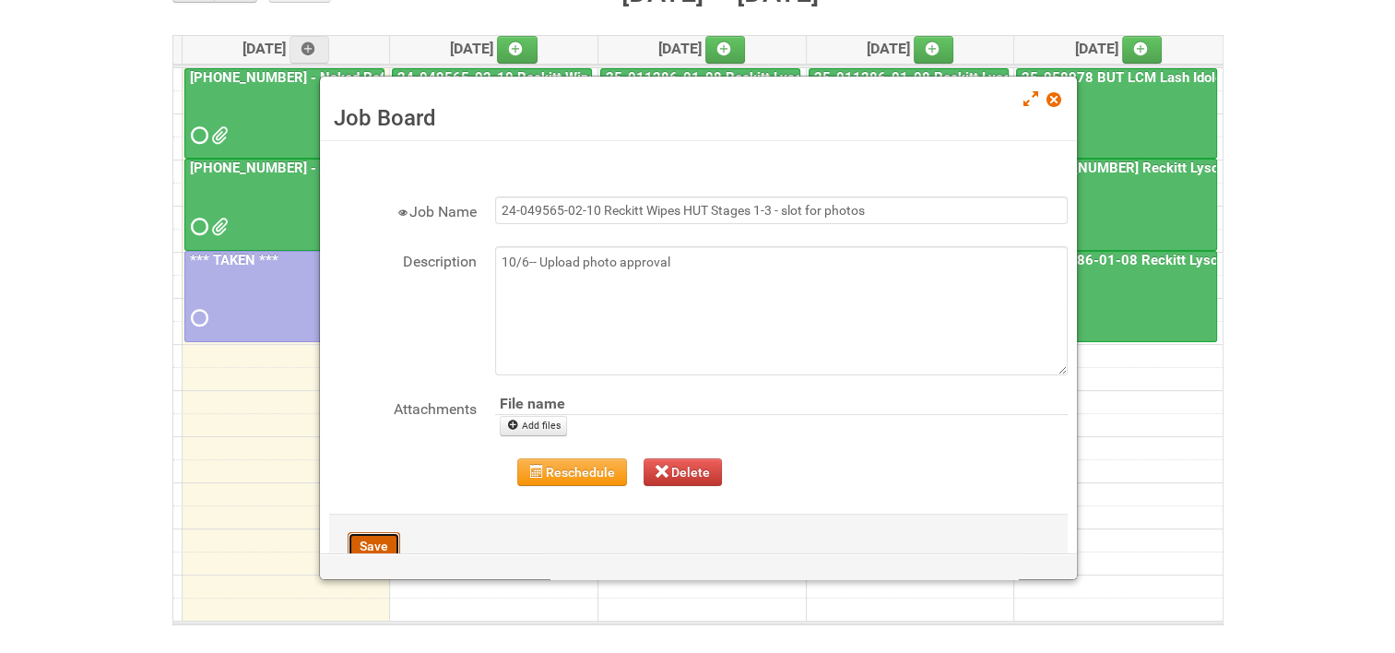
click at [368, 546] on button "Save" at bounding box center [374, 546] width 53 height 28
